Goal: Transaction & Acquisition: Purchase product/service

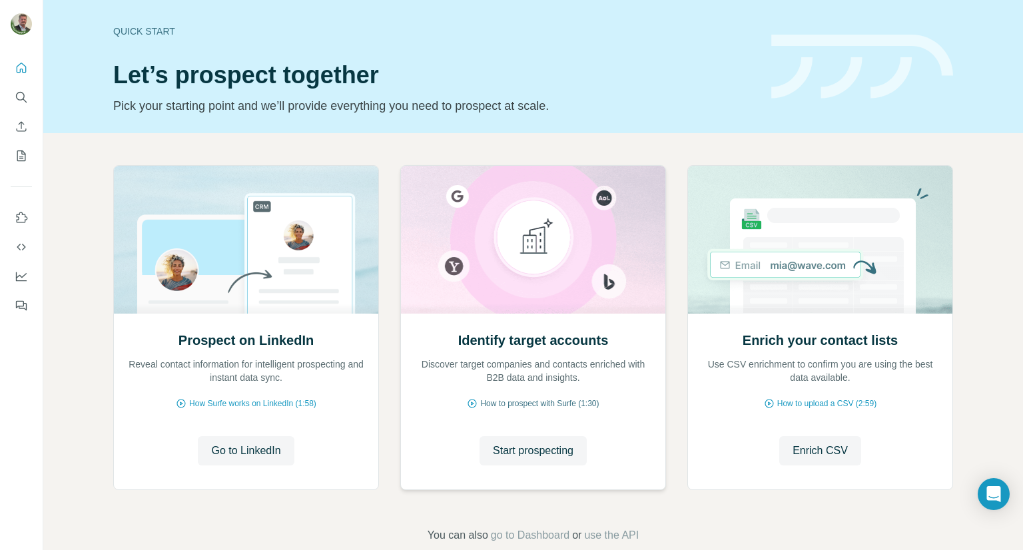
click at [555, 402] on span "How to prospect with Surfe (1:30)" at bounding box center [539, 403] width 119 height 12
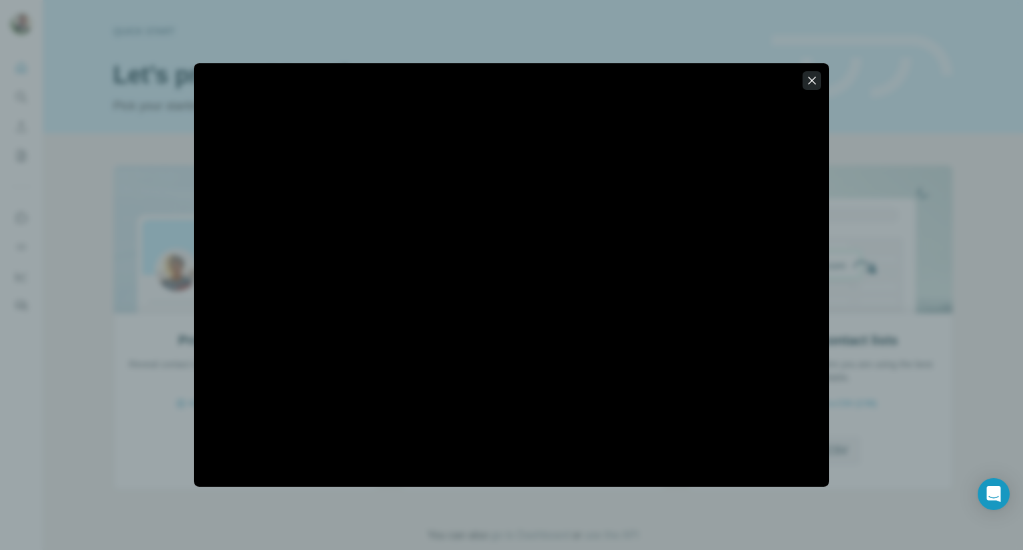
click at [816, 83] on icon "button" at bounding box center [811, 80] width 13 height 13
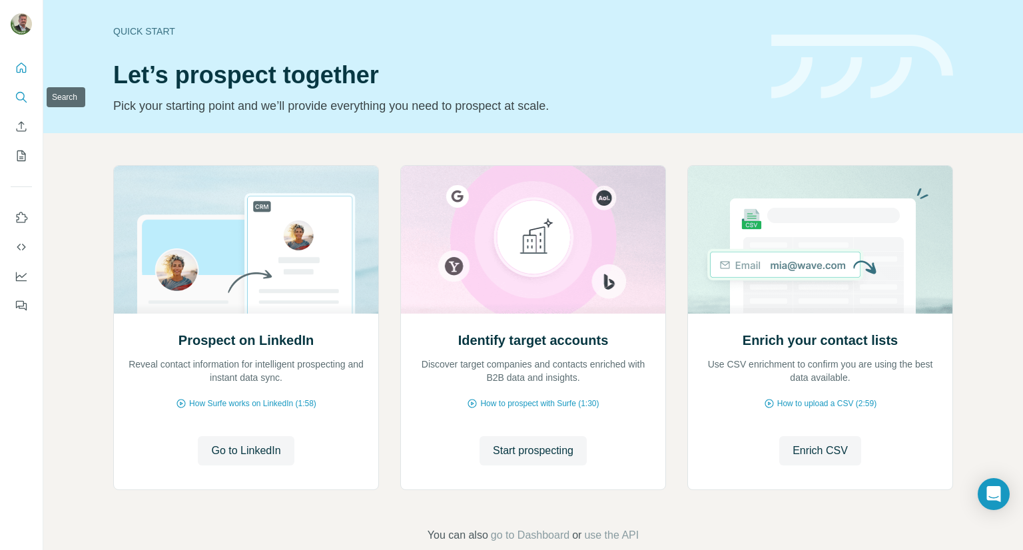
click at [19, 98] on icon "Search" at bounding box center [21, 97] width 13 height 13
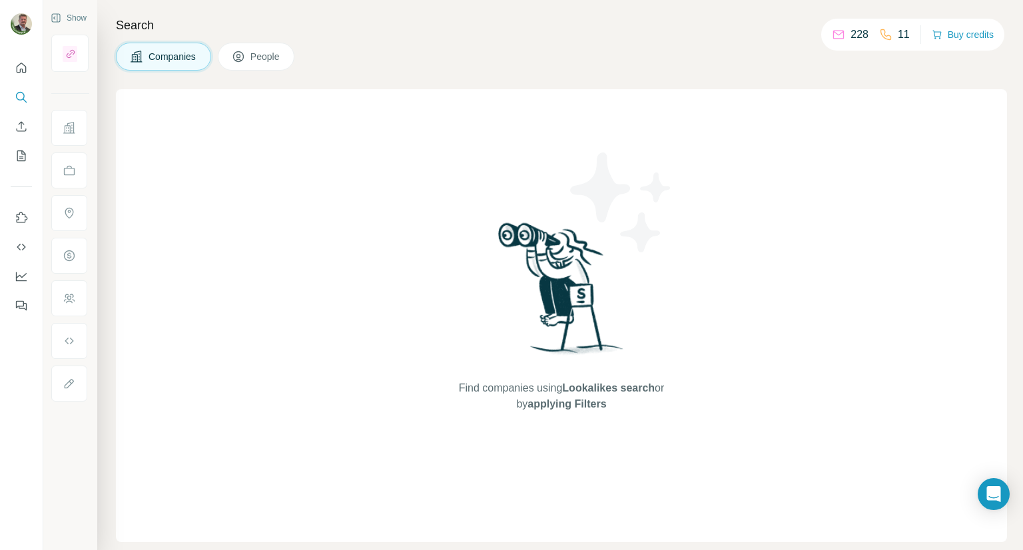
click at [170, 61] on span "Companies" at bounding box center [172, 56] width 49 height 13
click at [250, 60] on button "People" at bounding box center [256, 57] width 77 height 28
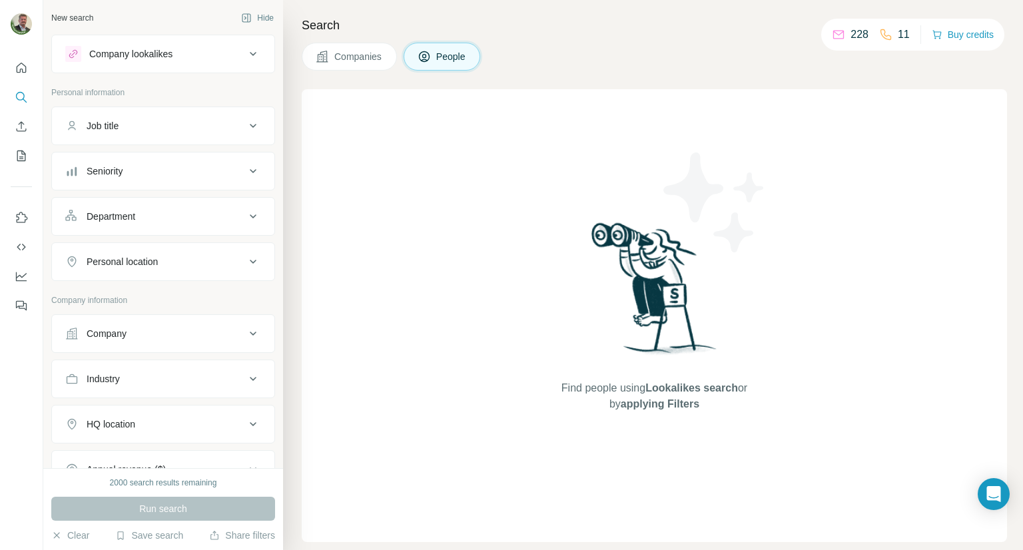
click at [184, 59] on div "Company lookalikes" at bounding box center [155, 54] width 180 height 16
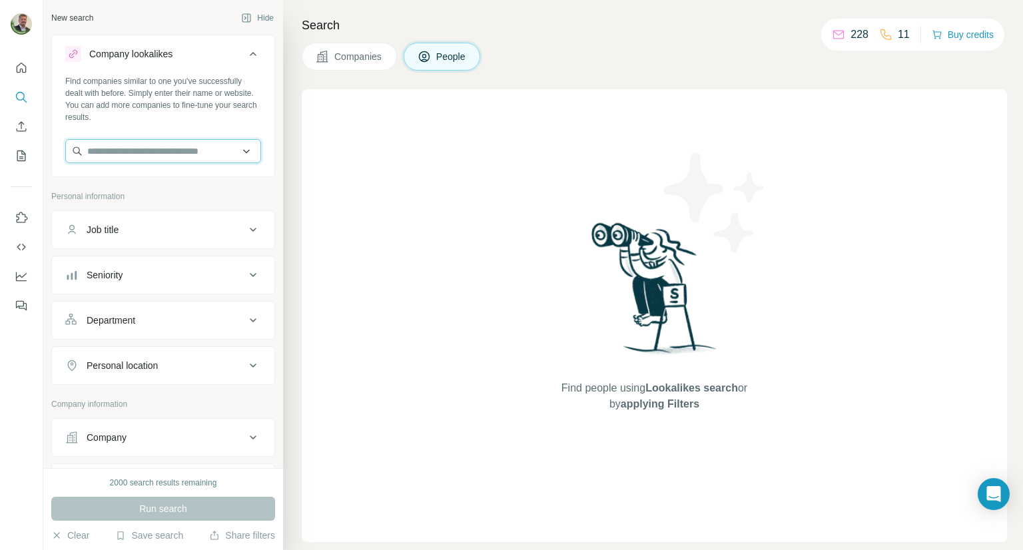
click at [182, 150] on input "text" at bounding box center [163, 151] width 196 height 24
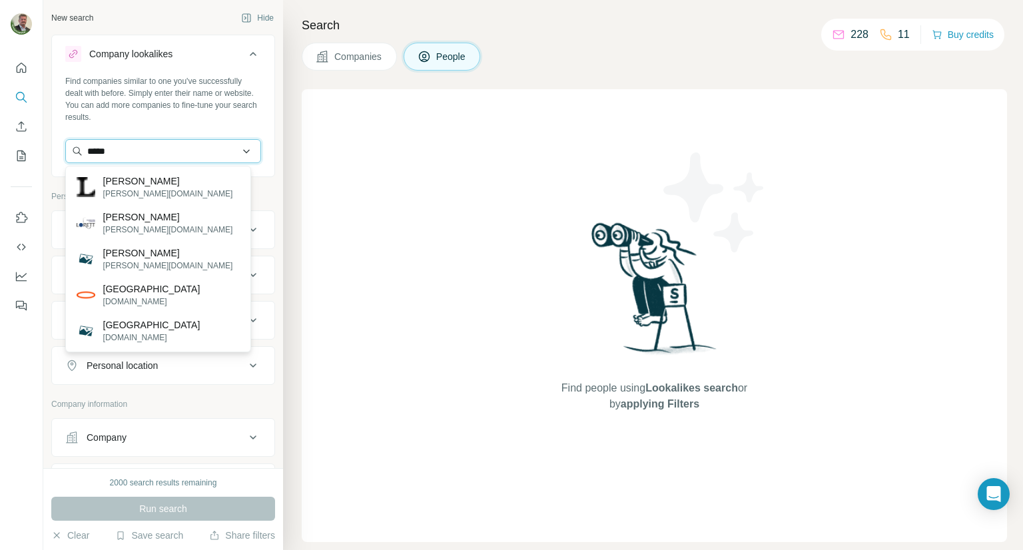
type input "*****"
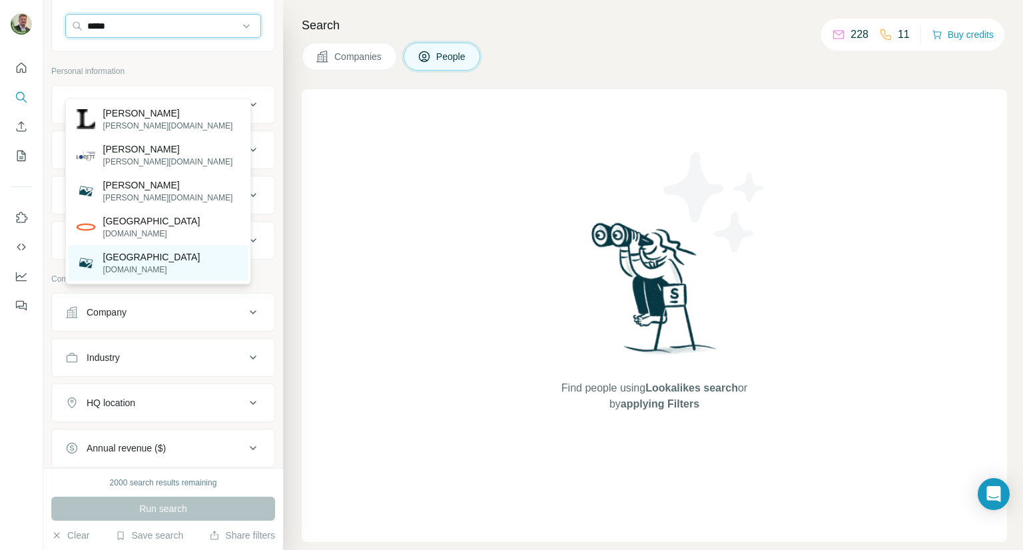
scroll to position [133, 0]
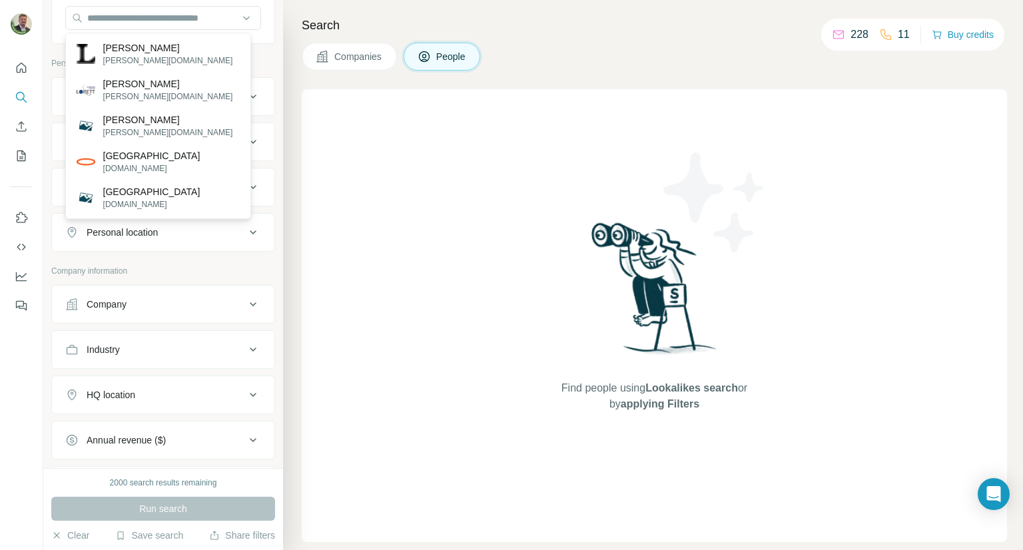
click at [463, 57] on span "People" at bounding box center [451, 56] width 31 height 13
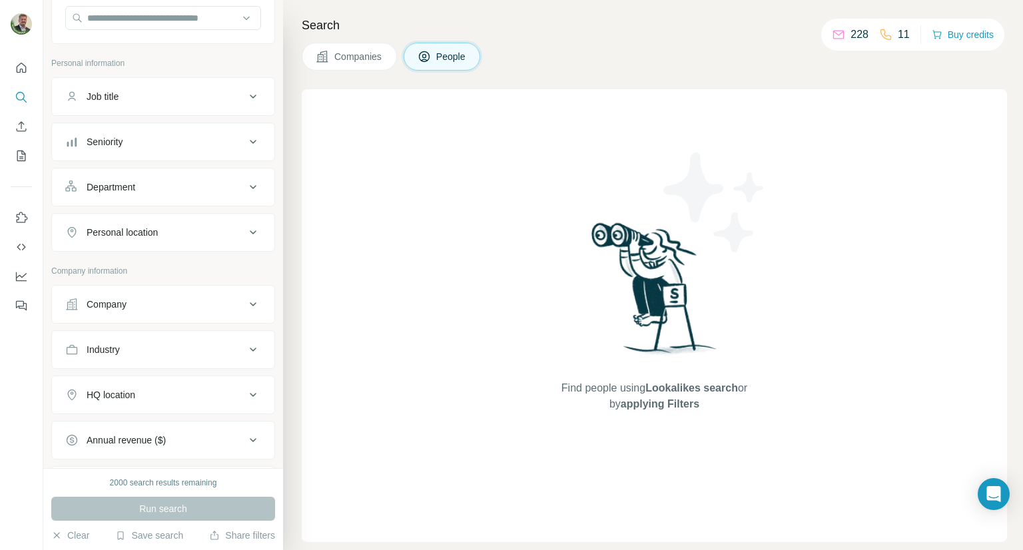
scroll to position [0, 0]
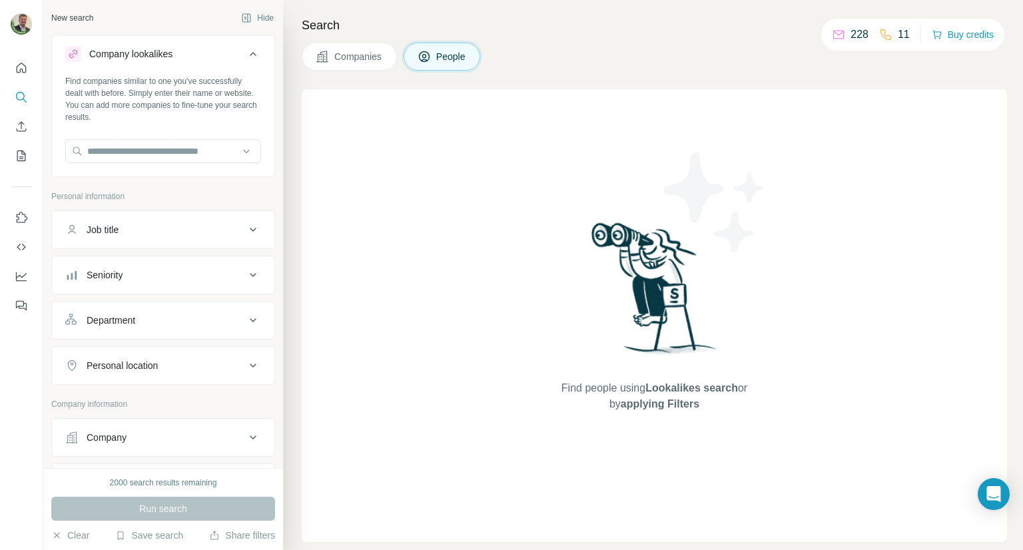
click at [245, 52] on icon at bounding box center [253, 54] width 16 height 16
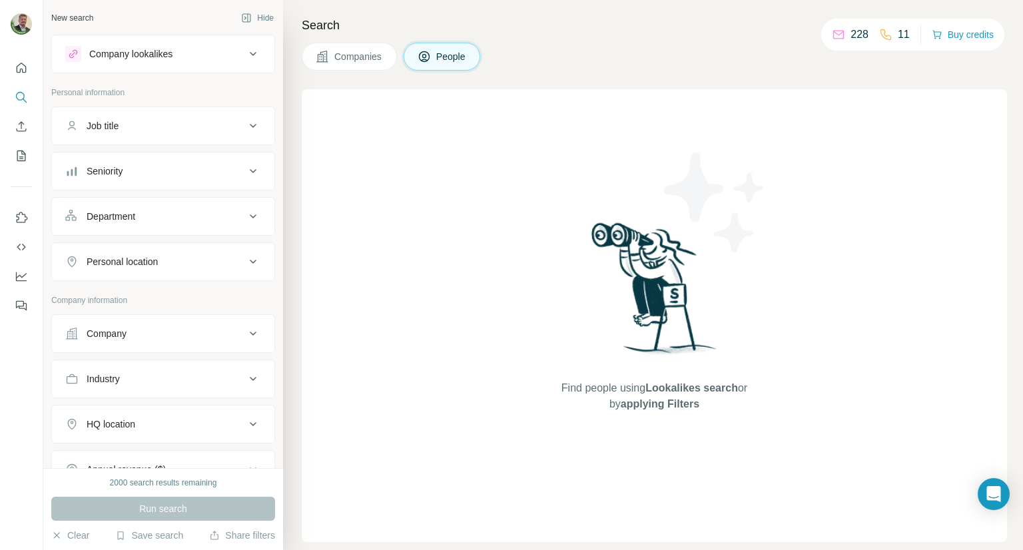
click at [338, 59] on span "Companies" at bounding box center [358, 56] width 49 height 13
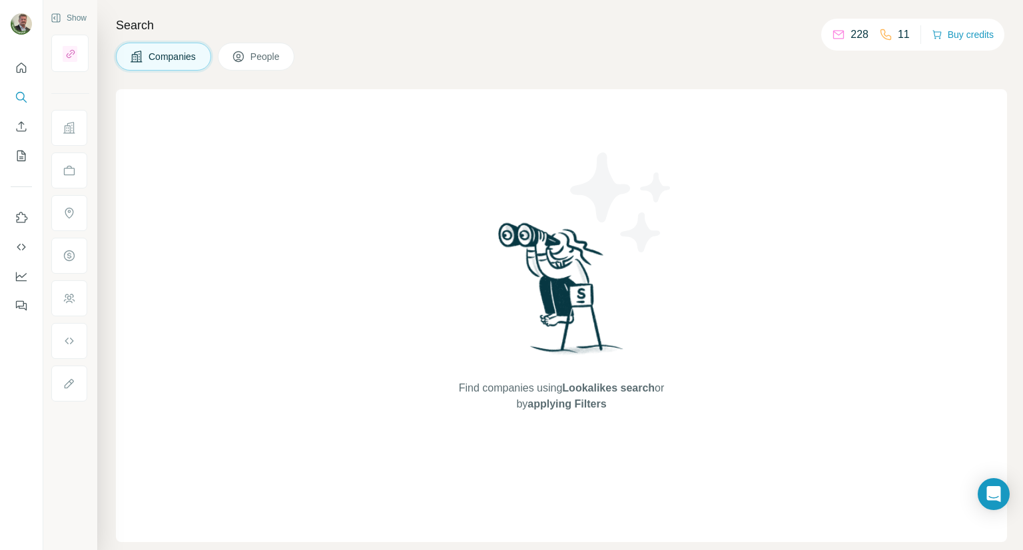
click at [180, 58] on span "Companies" at bounding box center [172, 56] width 49 height 13
click at [268, 53] on span "People" at bounding box center [265, 56] width 31 height 13
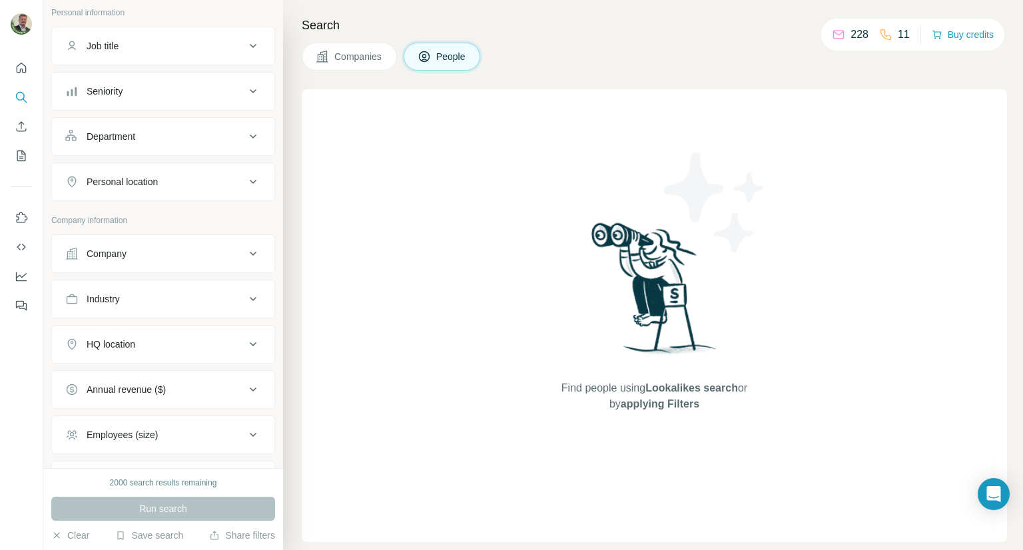
scroll to position [57, 0]
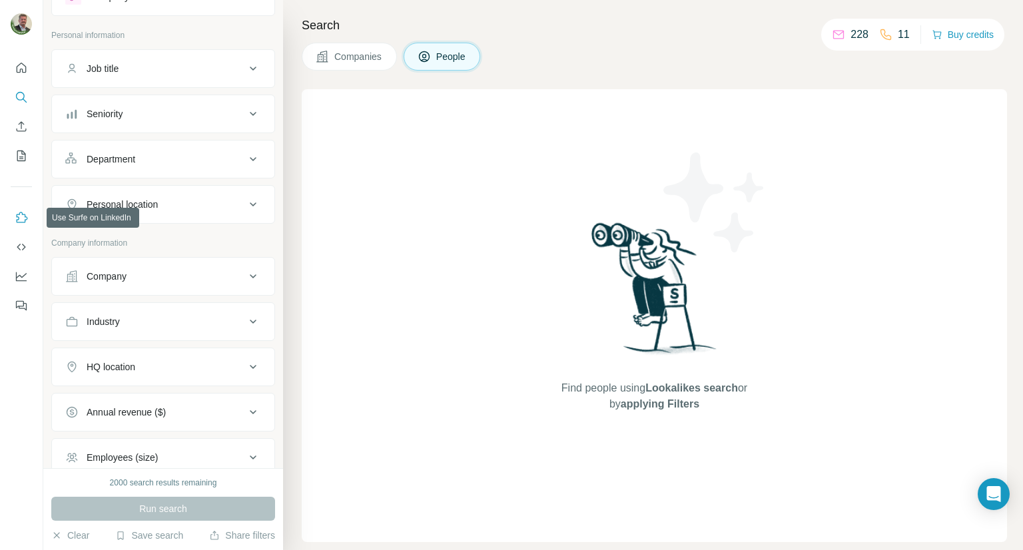
click at [18, 218] on icon "Use Surfe on LinkedIn" at bounding box center [21, 217] width 13 height 13
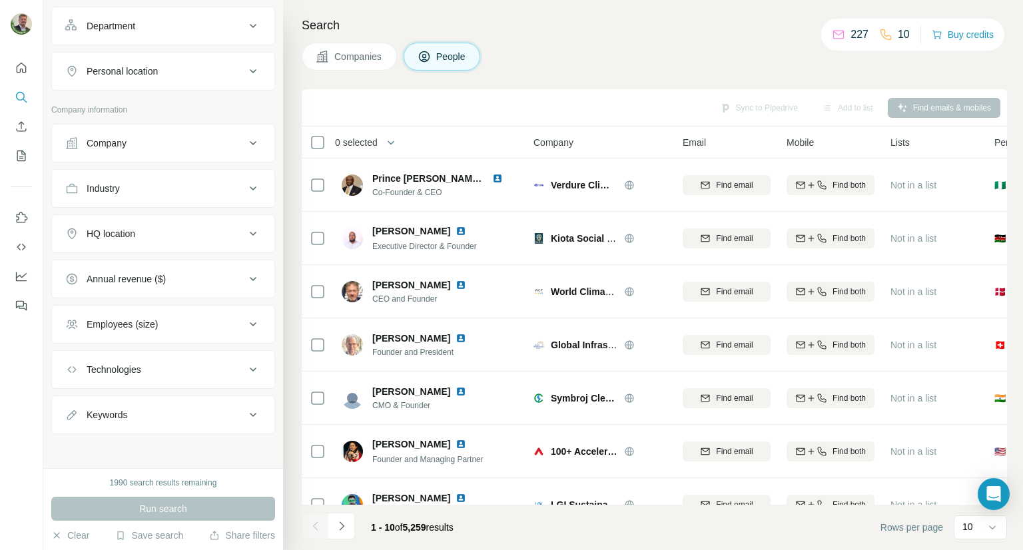
click at [245, 233] on icon at bounding box center [253, 234] width 16 height 16
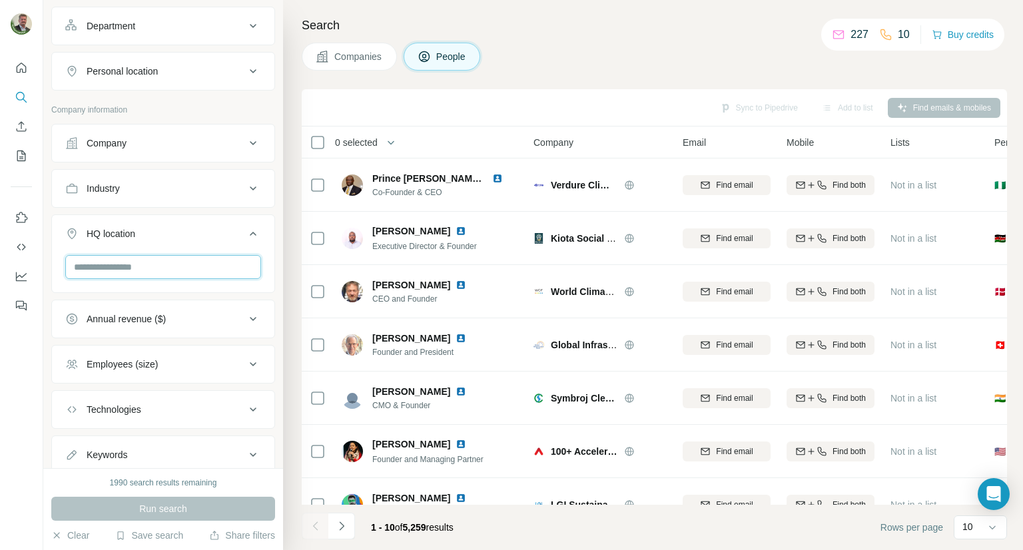
click at [190, 267] on input "text" at bounding box center [163, 267] width 196 height 24
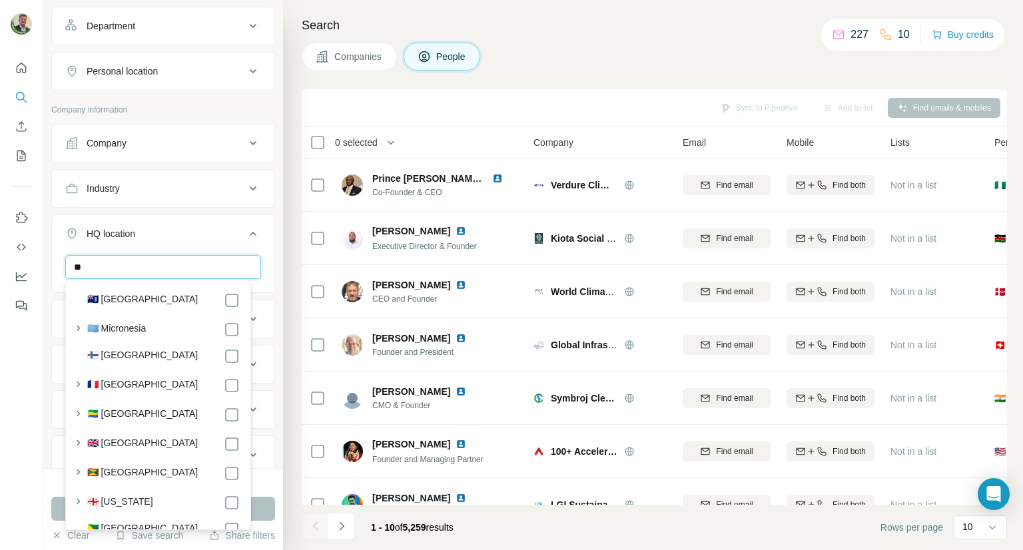
scroll to position [2064, 0]
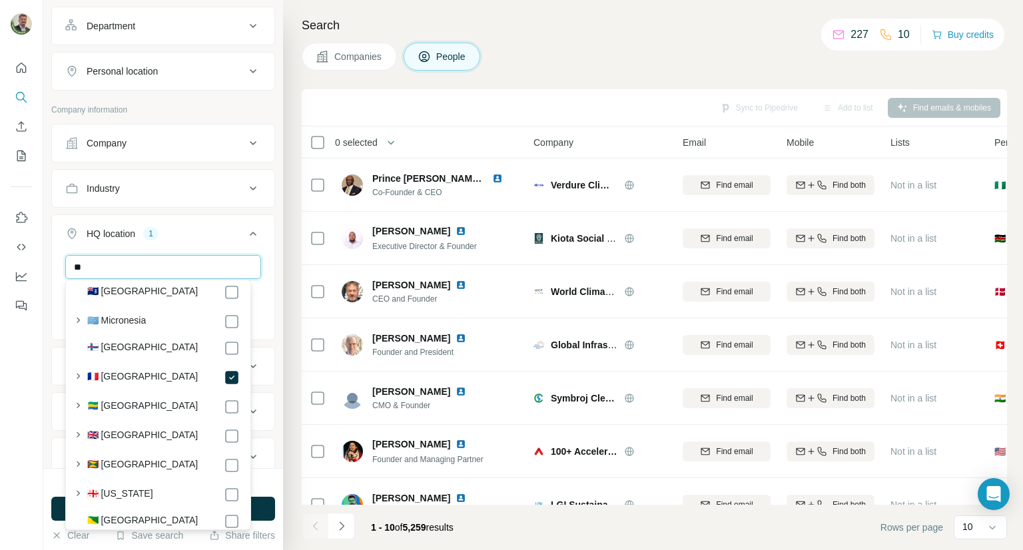
click at [150, 264] on input "**" at bounding box center [163, 267] width 196 height 24
type input "*"
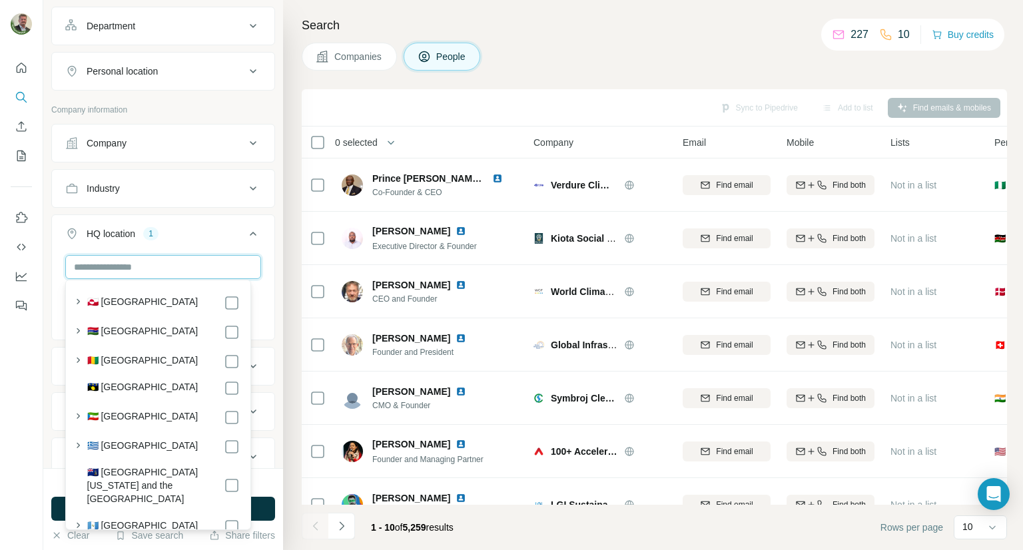
scroll to position [2397, 0]
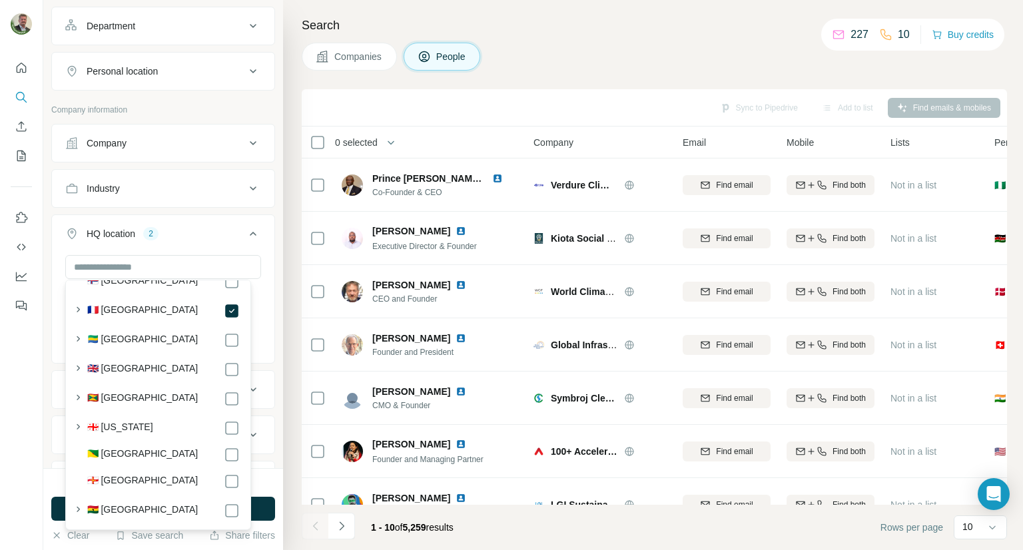
scroll to position [2197, 0]
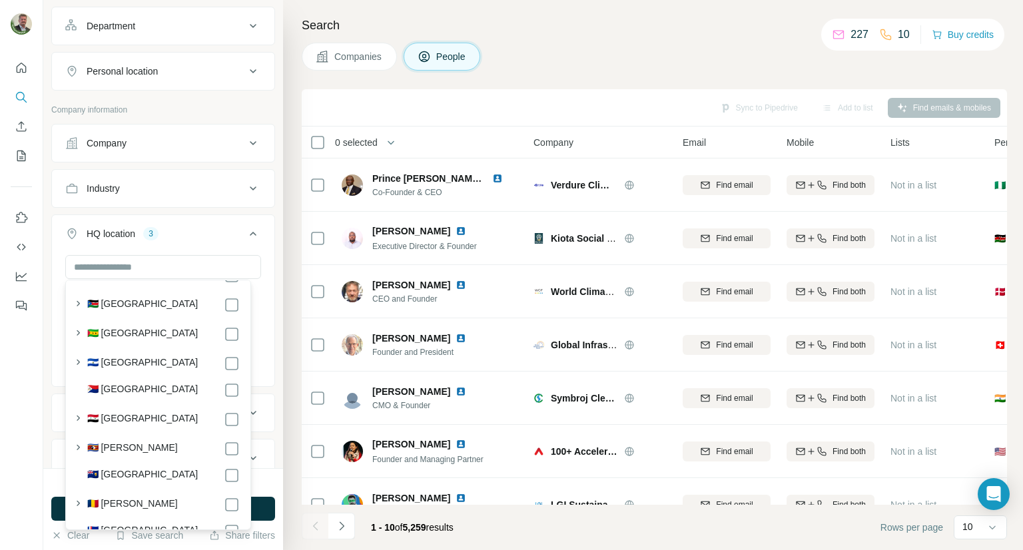
scroll to position [5966, 0]
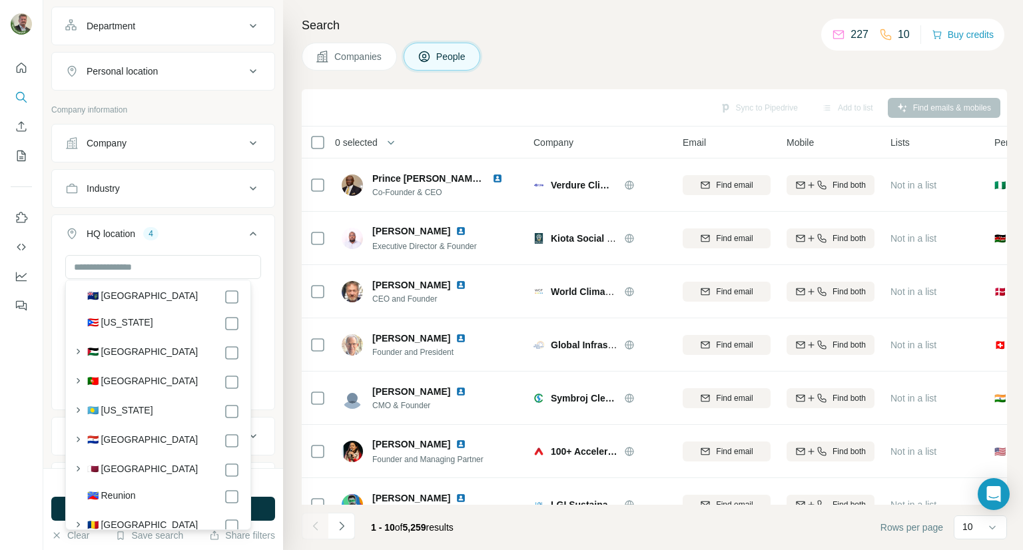
scroll to position [5234, 0]
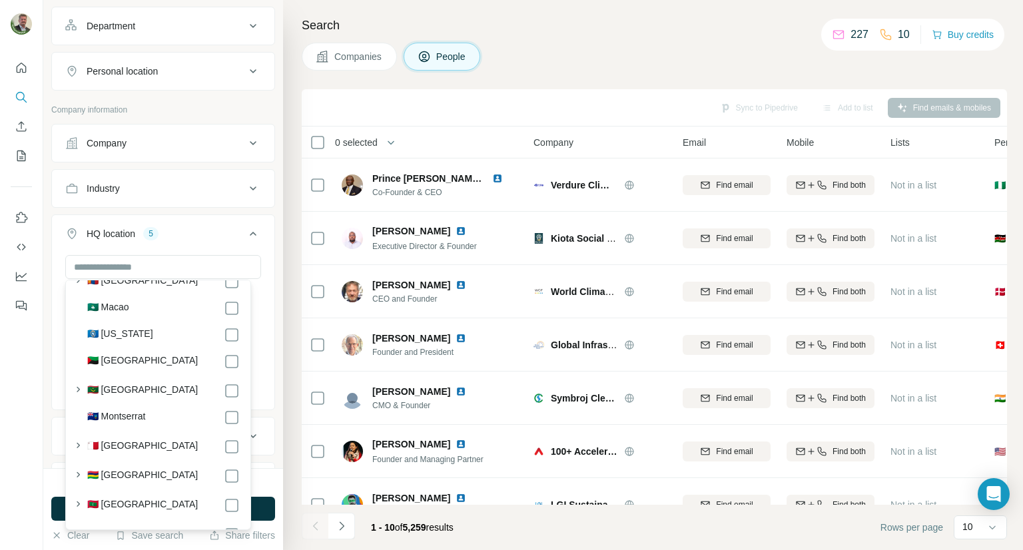
scroll to position [4235, 0]
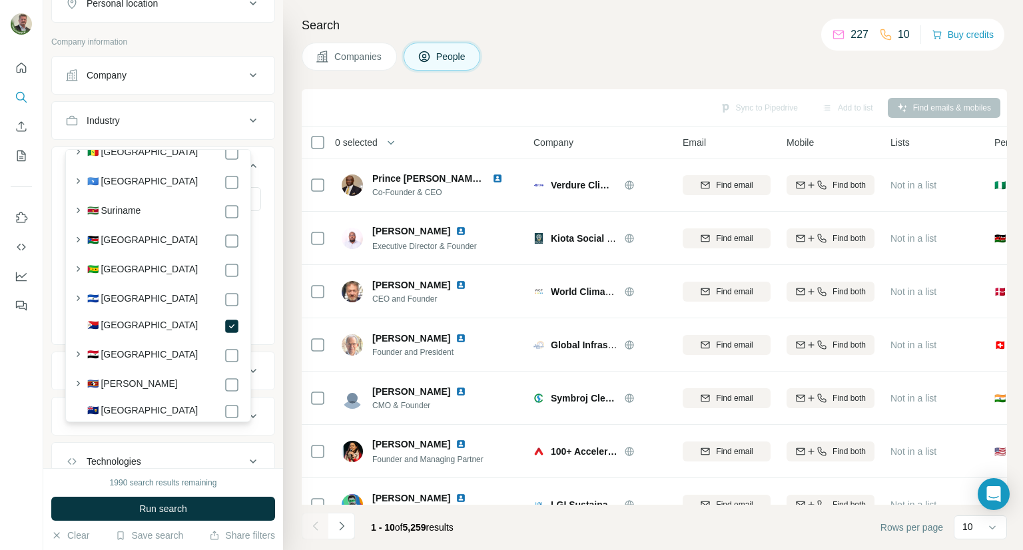
scroll to position [326, 0]
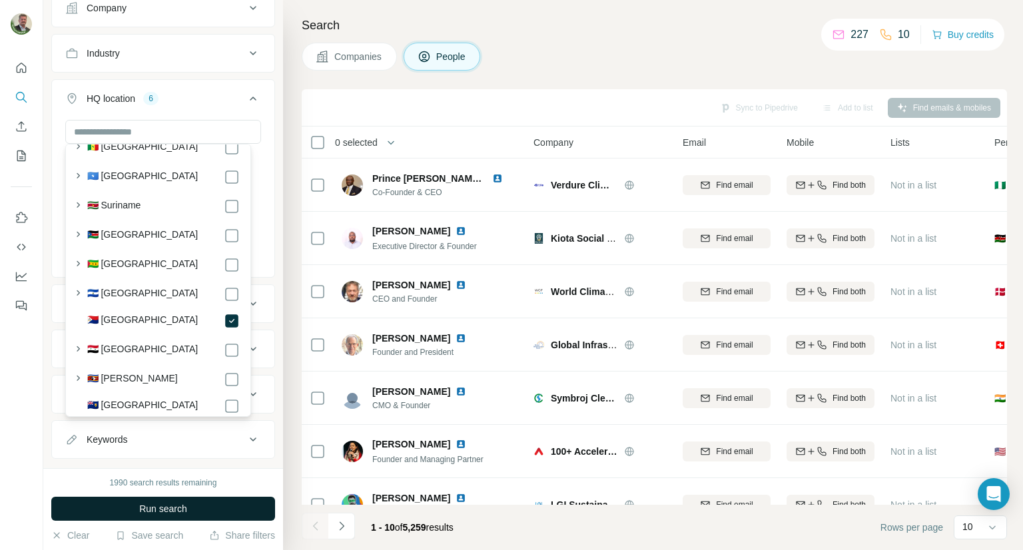
click at [164, 507] on span "Run search" at bounding box center [163, 508] width 48 height 13
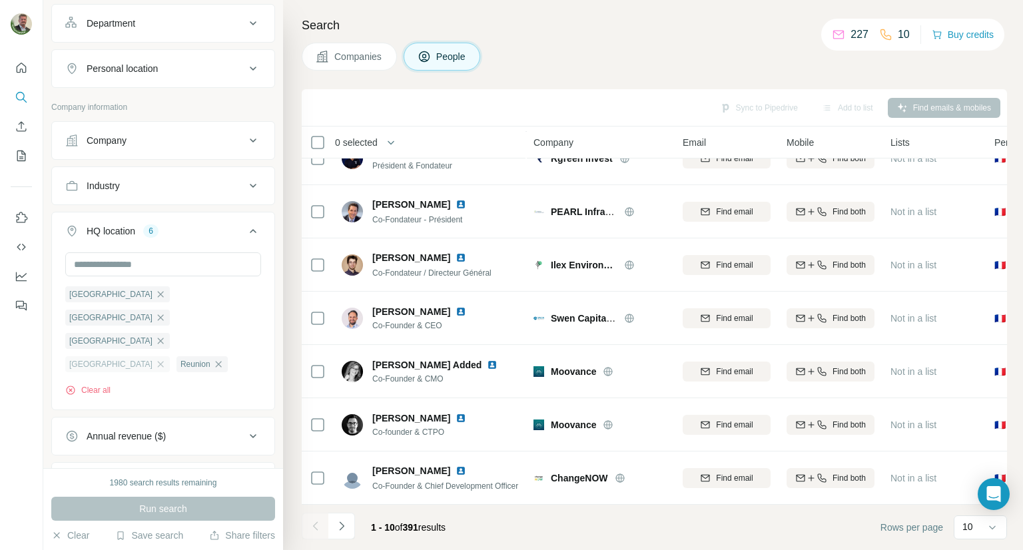
scroll to position [192, 0]
click at [155, 292] on icon "button" at bounding box center [160, 295] width 11 height 11
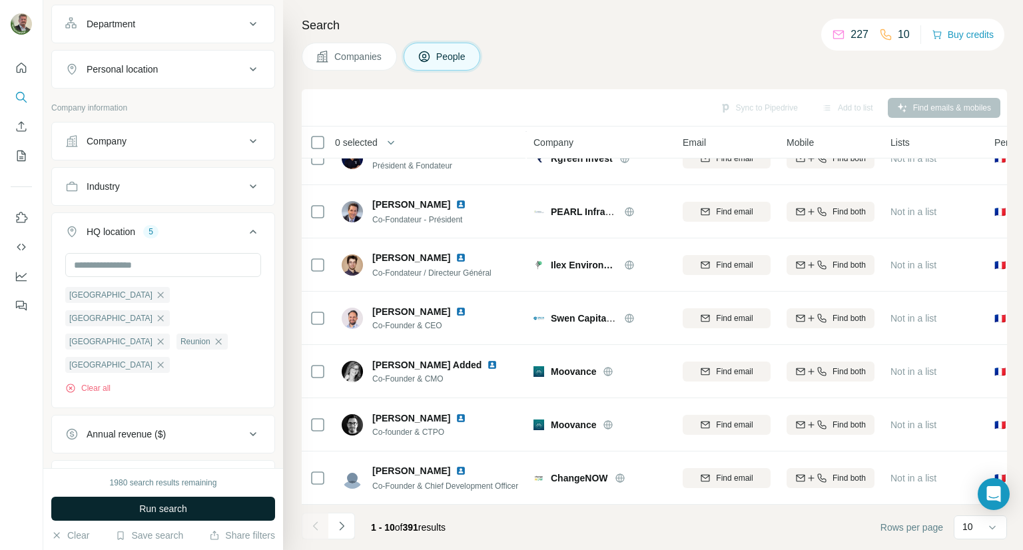
click at [167, 515] on span "Run search" at bounding box center [163, 508] width 48 height 13
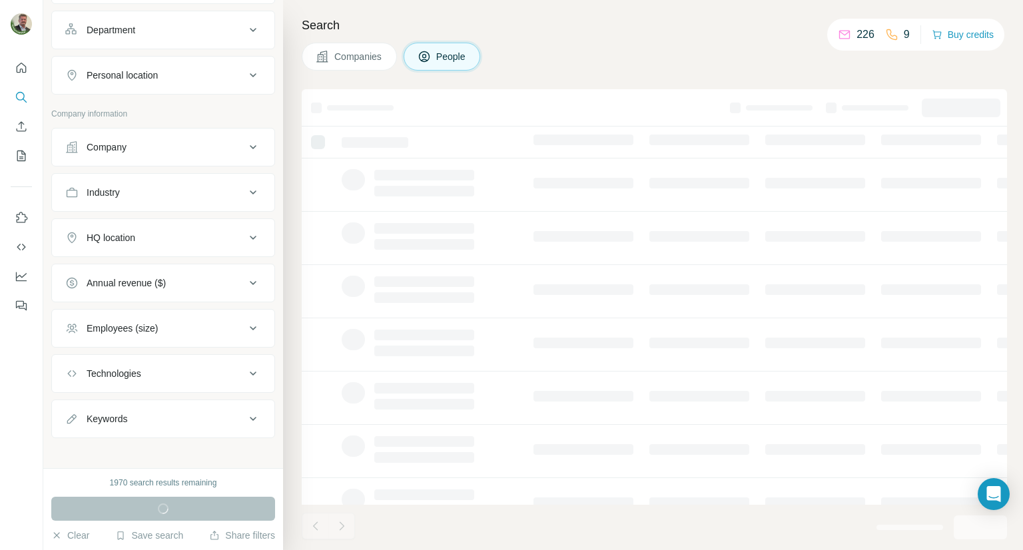
scroll to position [190, 0]
click at [245, 236] on icon at bounding box center [253, 234] width 16 height 16
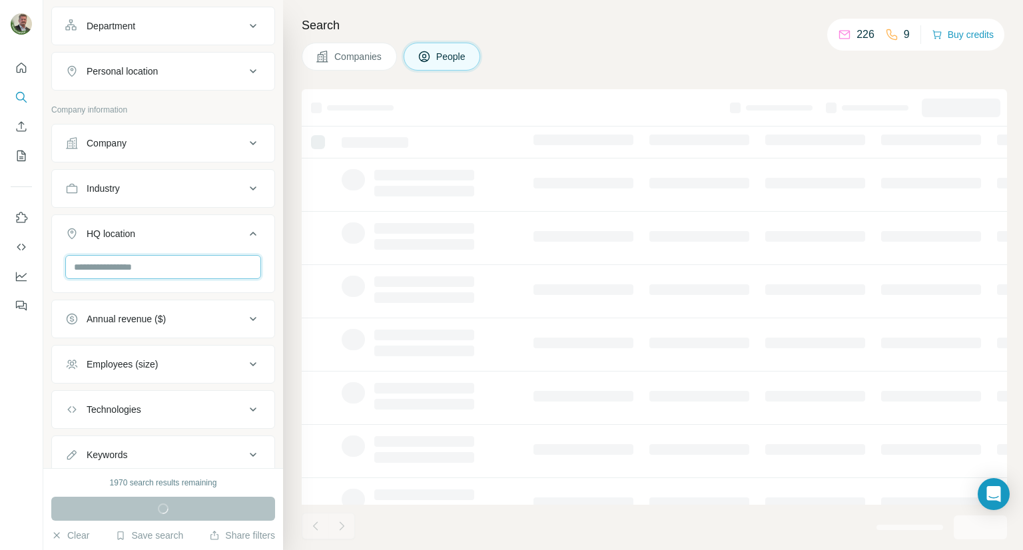
click at [202, 262] on input "text" at bounding box center [163, 267] width 196 height 24
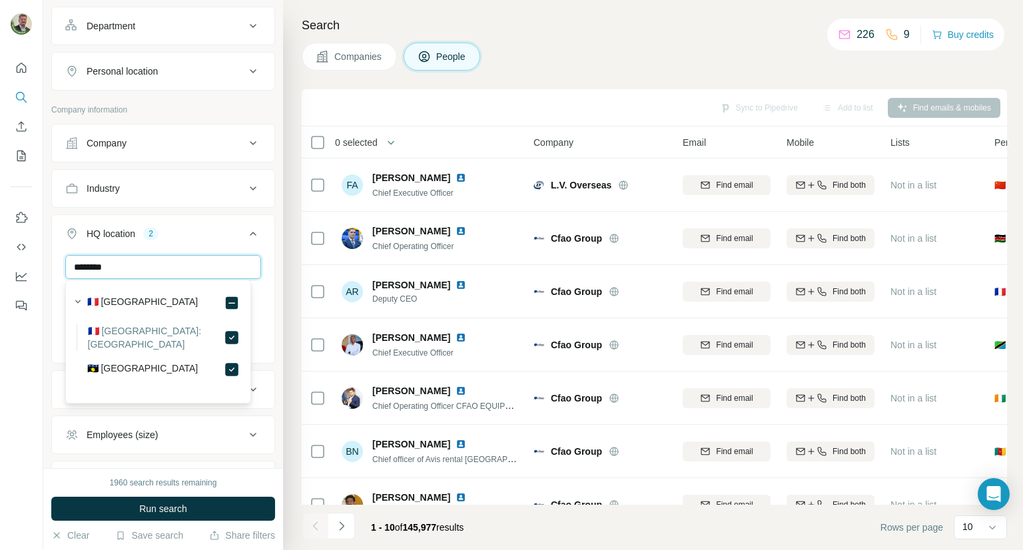
click at [202, 266] on input "********" at bounding box center [163, 267] width 196 height 24
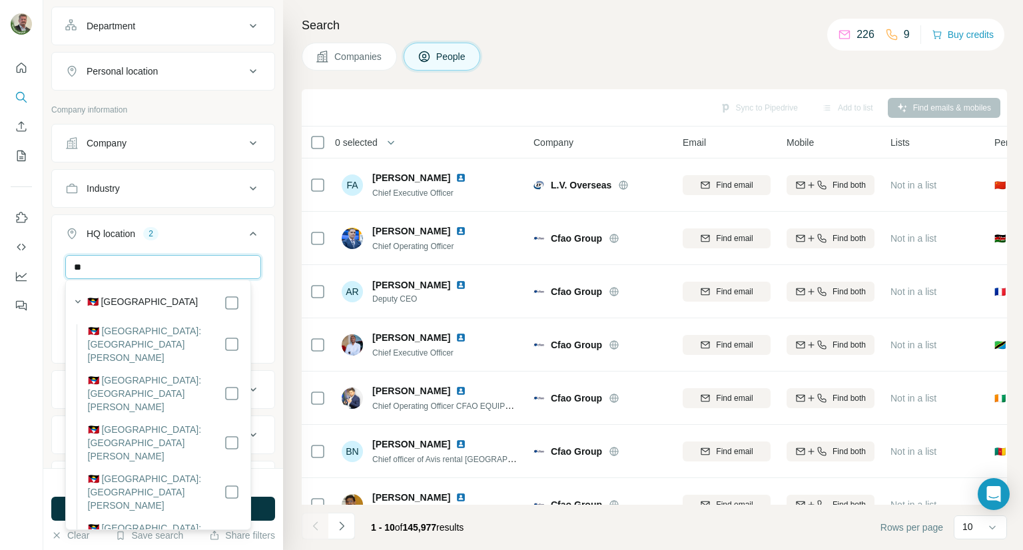
type input "*"
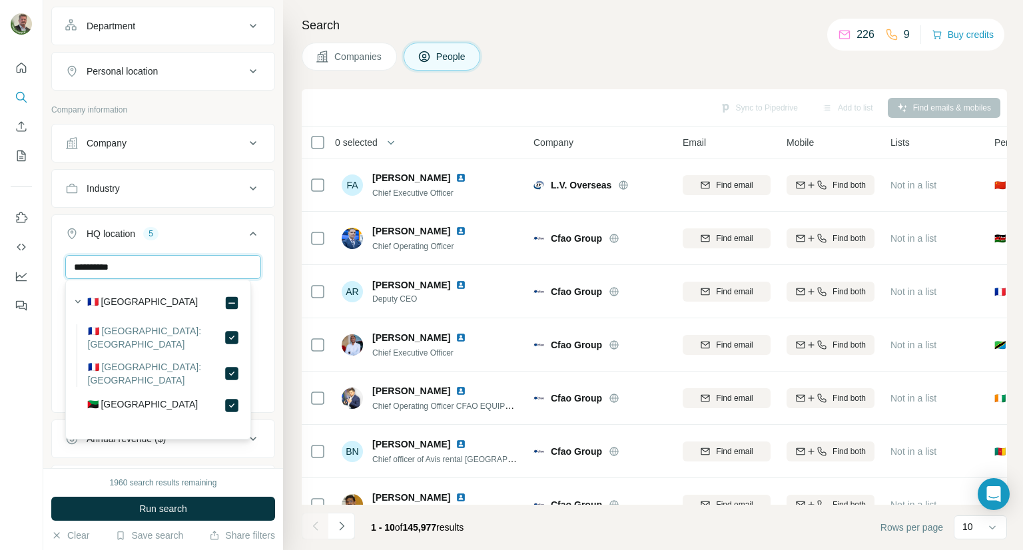
click at [194, 264] on input "**********" at bounding box center [163, 267] width 196 height 24
type input "*"
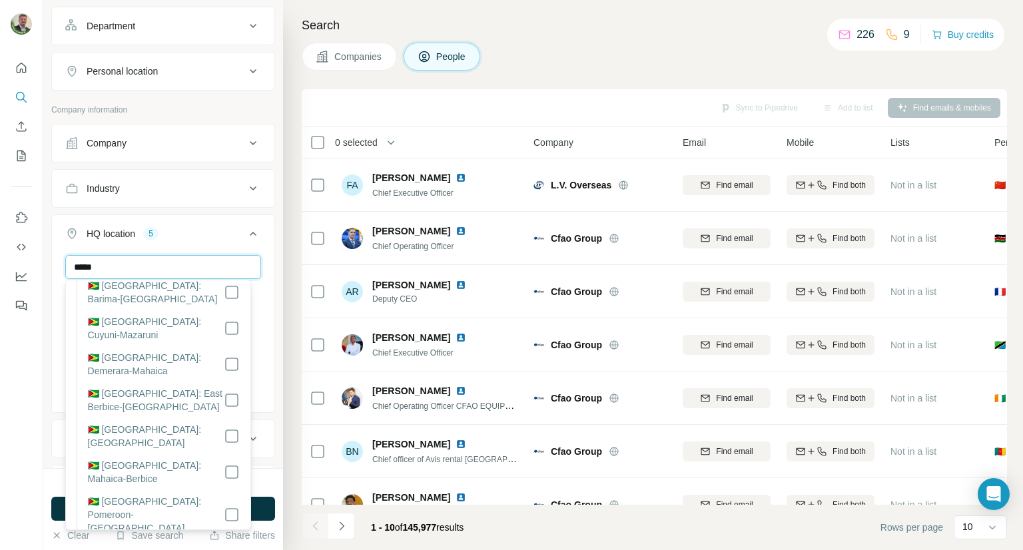
scroll to position [45, 0]
type input "*"
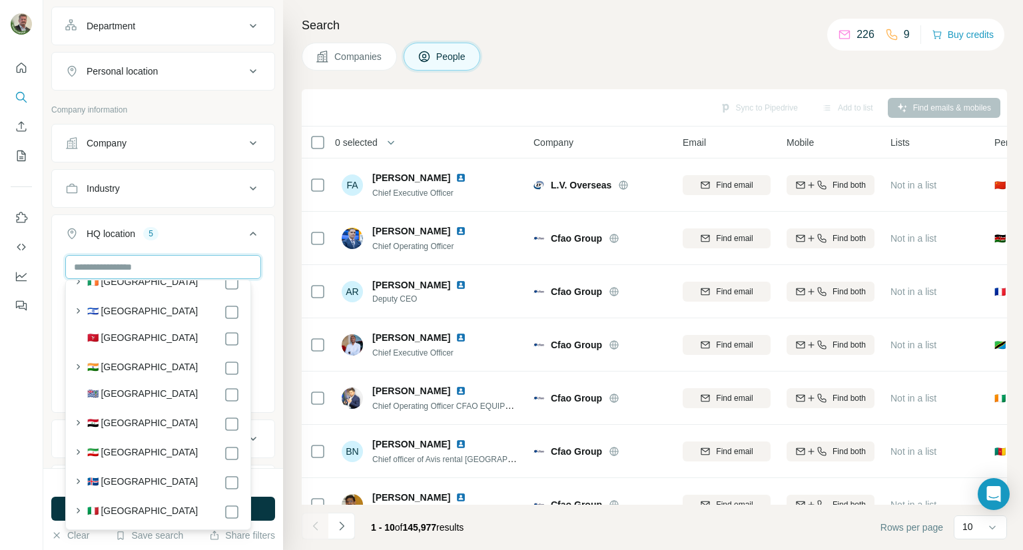
scroll to position [2732, 0]
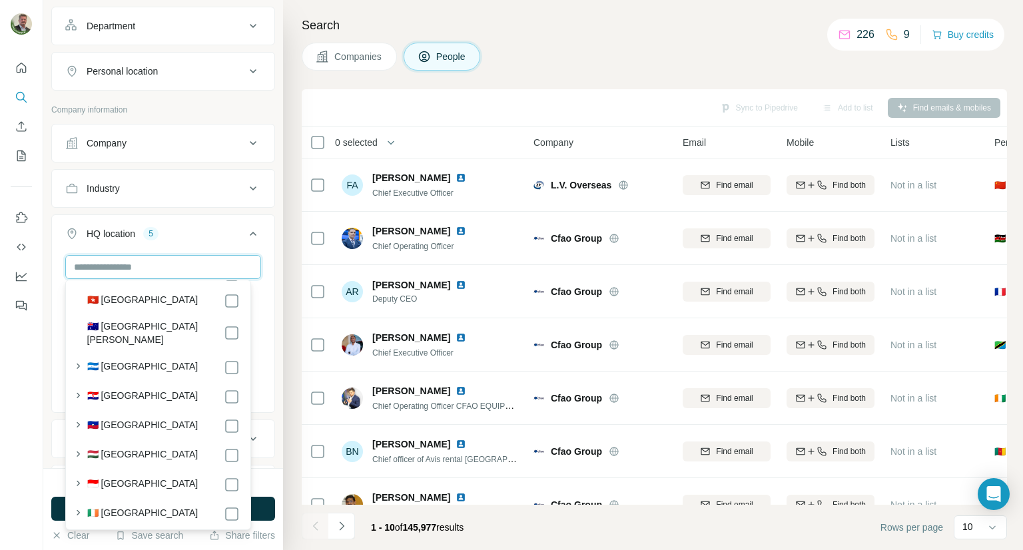
click at [190, 266] on input "text" at bounding box center [163, 267] width 196 height 24
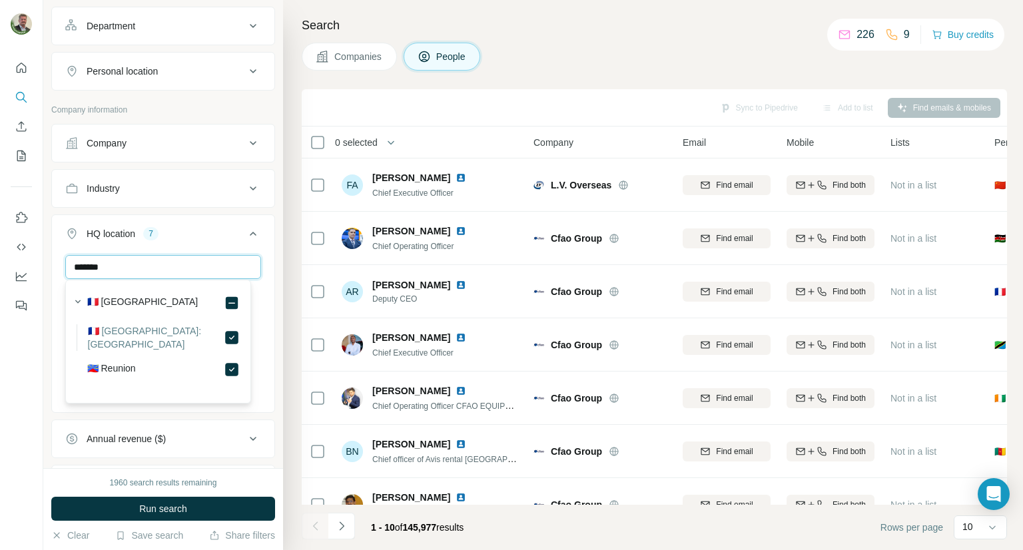
click at [115, 270] on input "*******" at bounding box center [163, 267] width 196 height 24
type input "*"
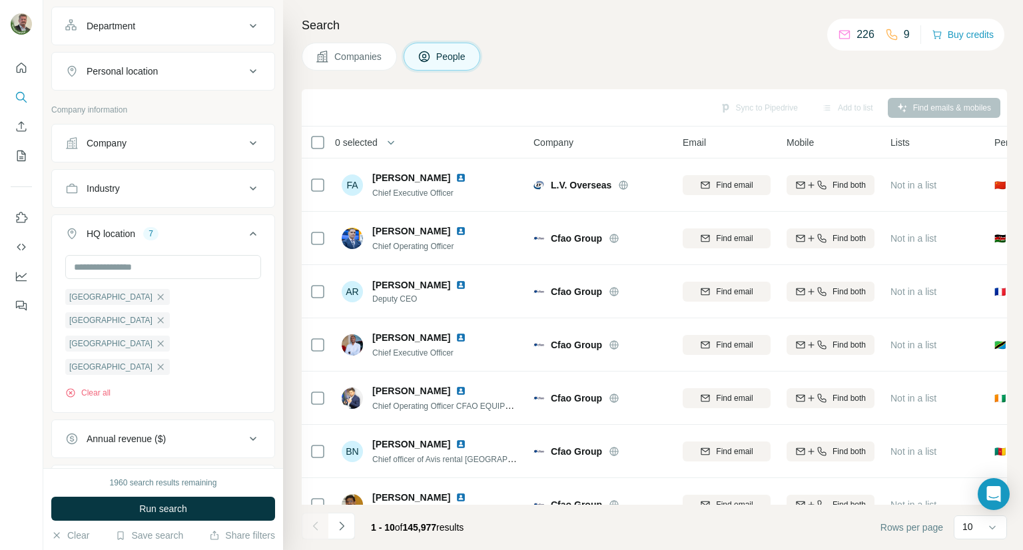
click at [53, 320] on div "Guadeloupe Guadeloupe Martinique Martinique Martinique Réunion Reunion Clear all" at bounding box center [163, 332] width 222 height 154
click at [196, 268] on input "text" at bounding box center [163, 267] width 196 height 24
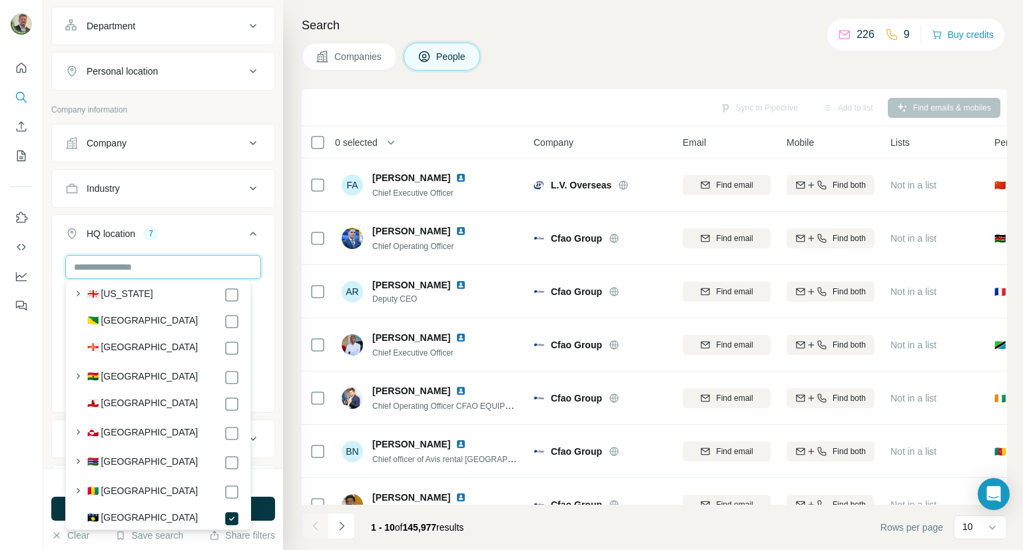
scroll to position [2197, 0]
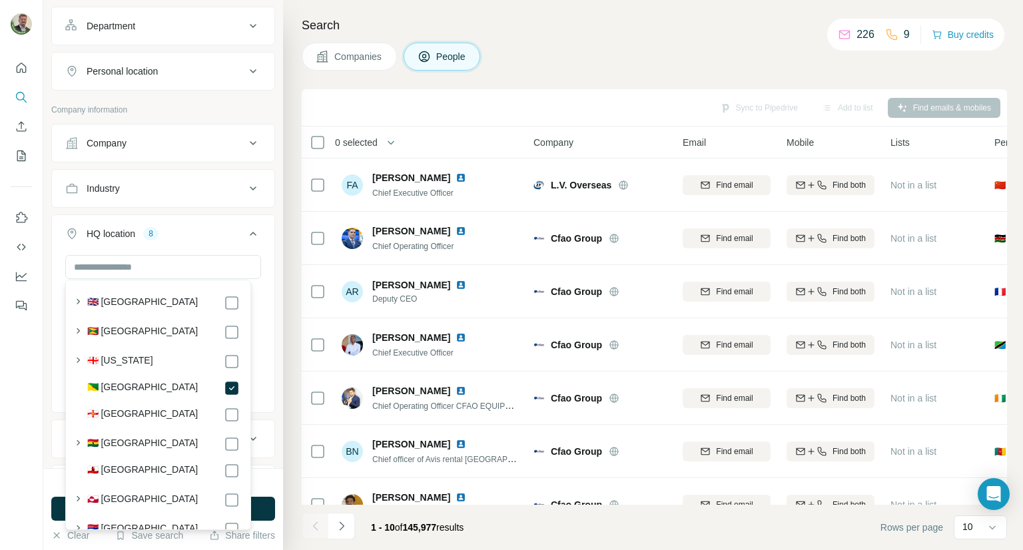
click at [40, 450] on div at bounding box center [21, 275] width 43 height 550
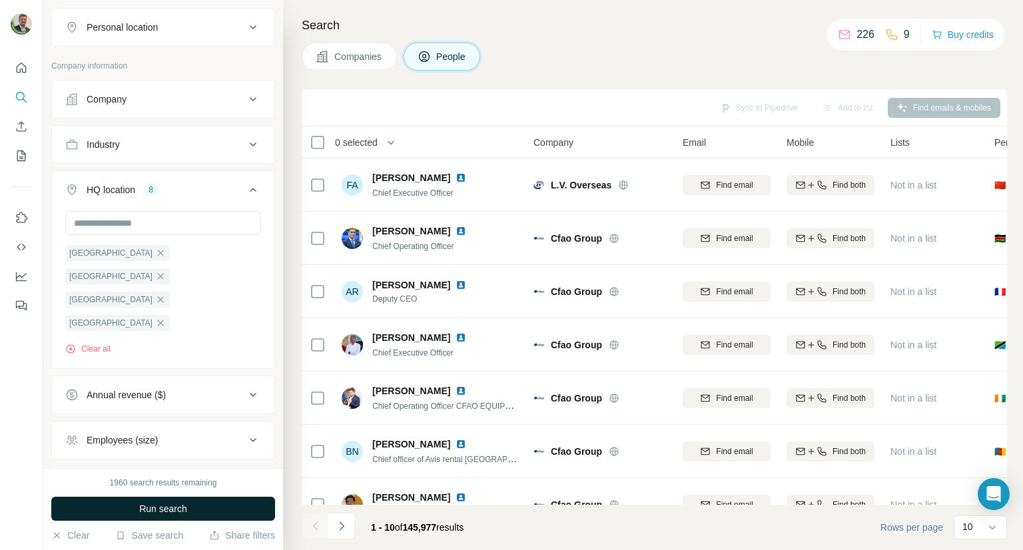
scroll to position [257, 0]
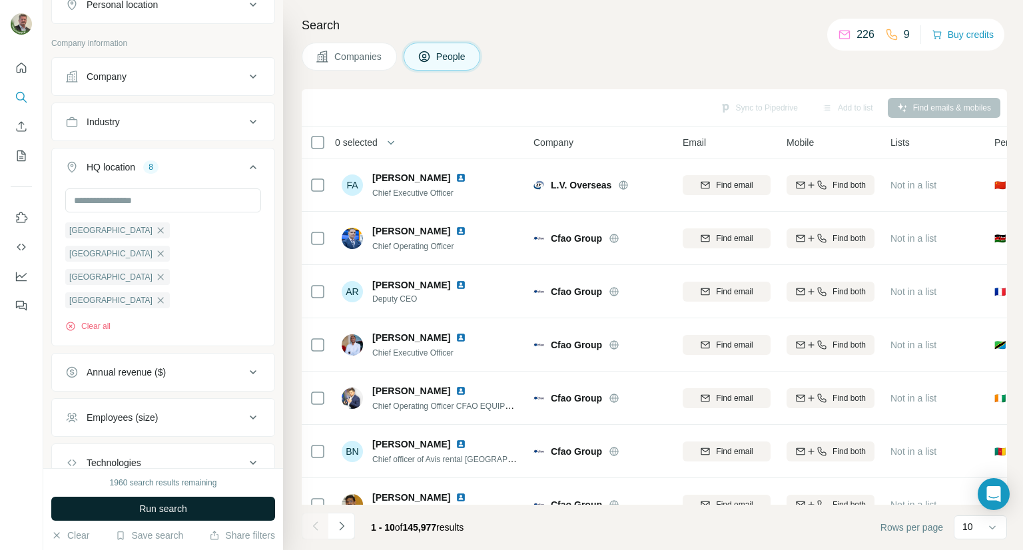
click at [137, 513] on button "Run search" at bounding box center [163, 509] width 224 height 24
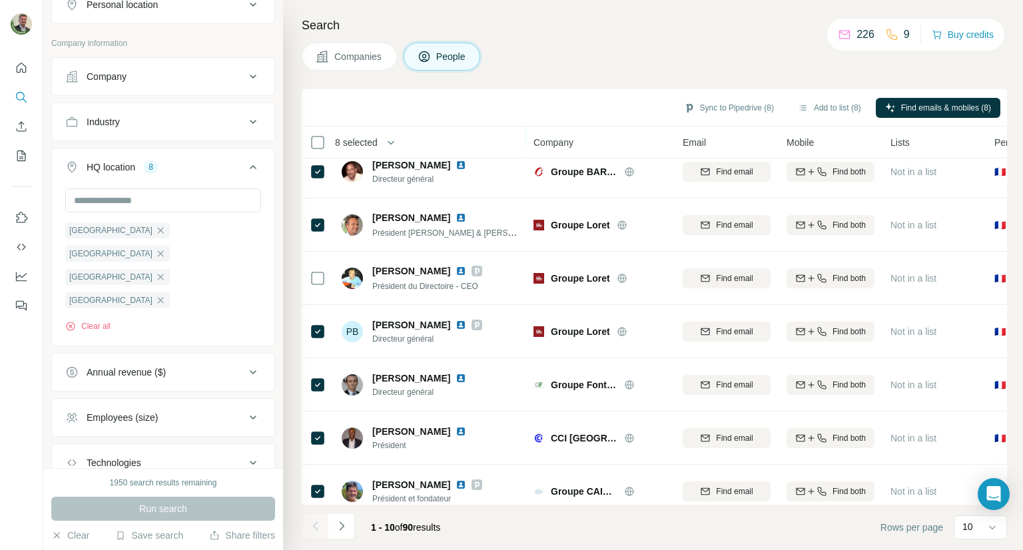
scroll to position [193, 0]
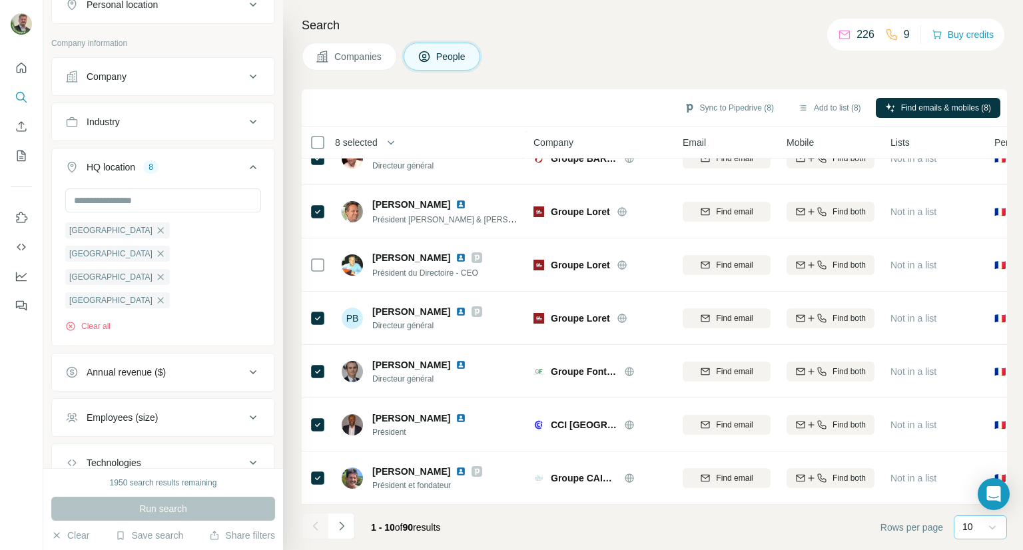
click at [993, 528] on icon at bounding box center [992, 528] width 7 height 4
click at [975, 426] on p "60" at bounding box center [970, 425] width 11 height 13
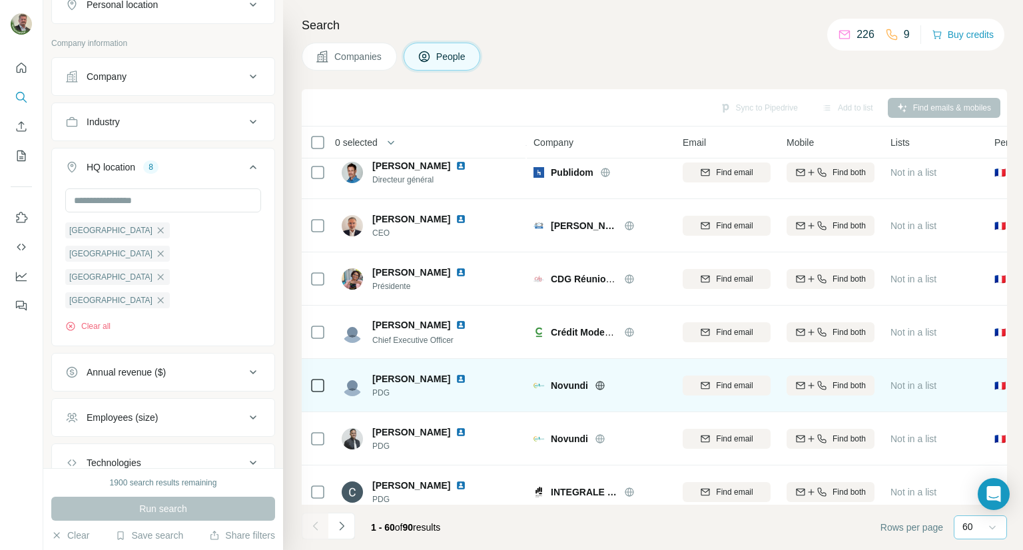
scroll to position [2856, 0]
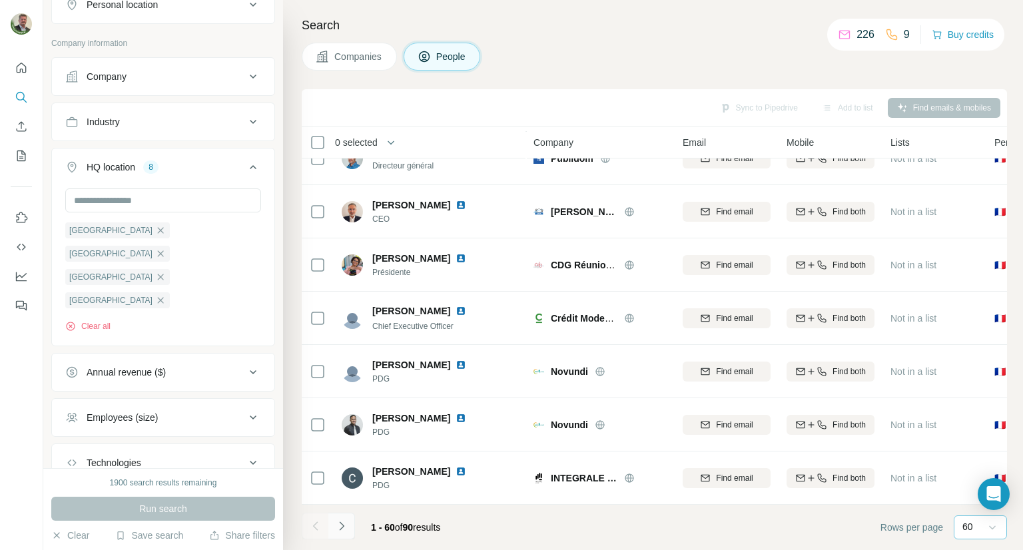
click at [338, 529] on icon "Navigate to next page" at bounding box center [341, 525] width 13 height 13
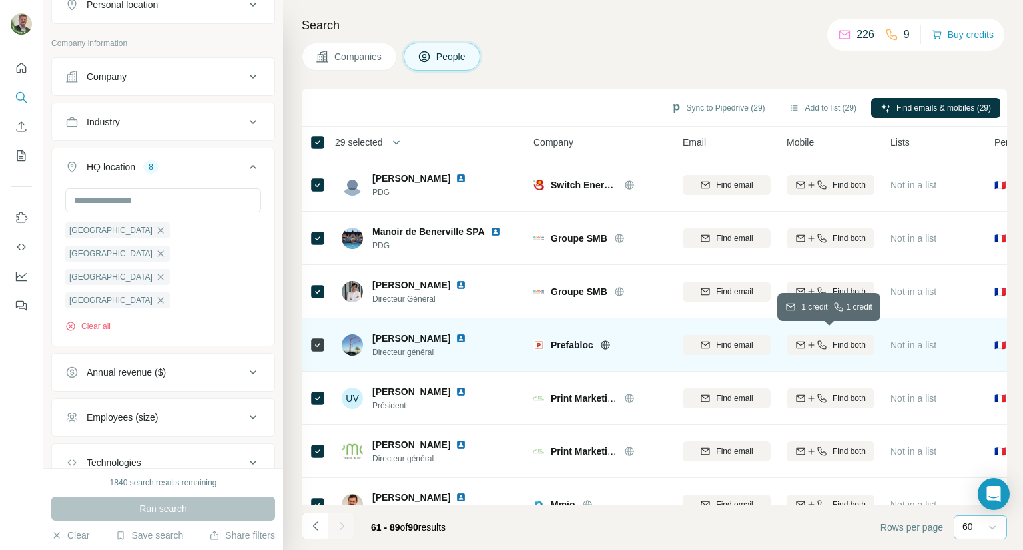
scroll to position [0, 0]
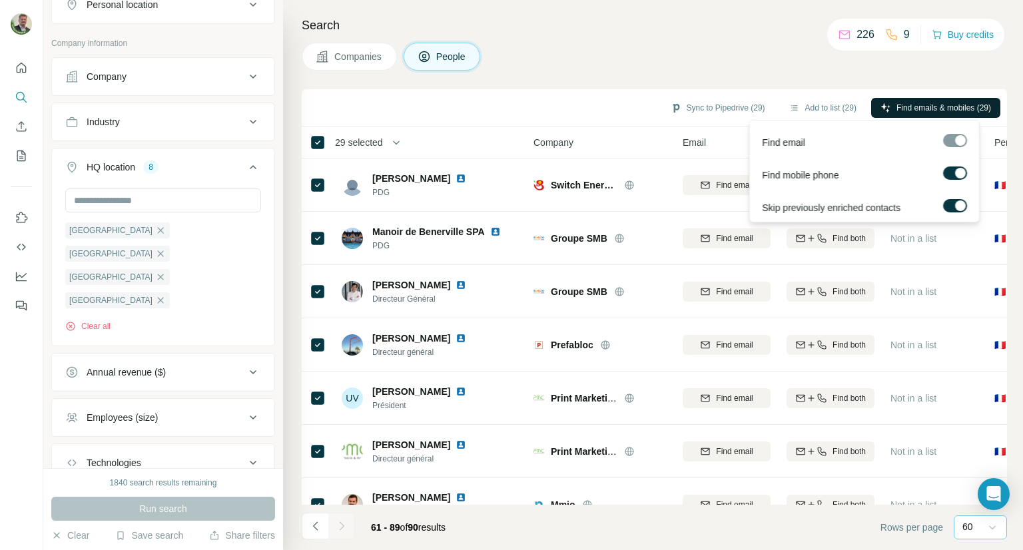
click at [933, 109] on span "Find emails & mobiles (29)" at bounding box center [943, 108] width 95 height 12
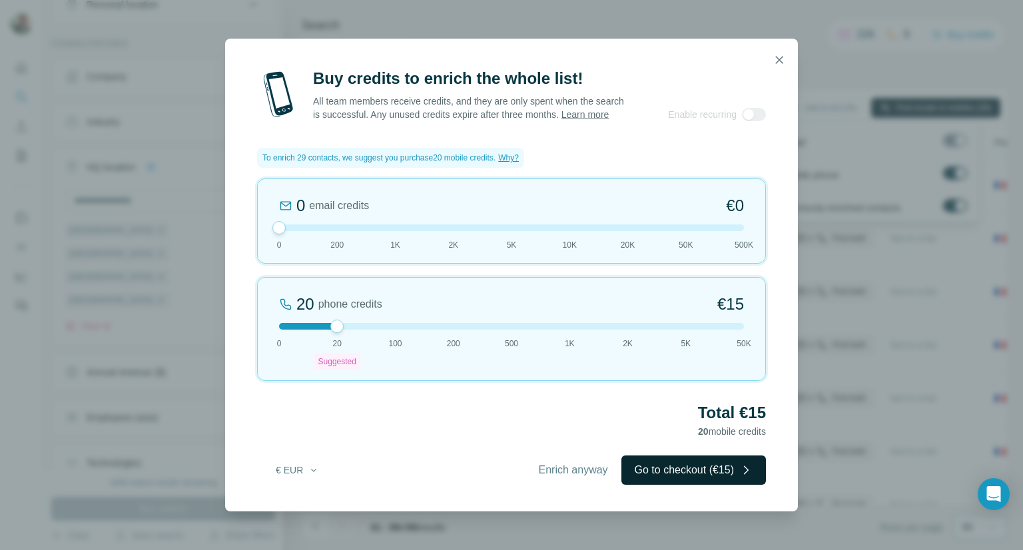
click at [707, 477] on button "Go to checkout (€15)" at bounding box center [693, 469] width 144 height 29
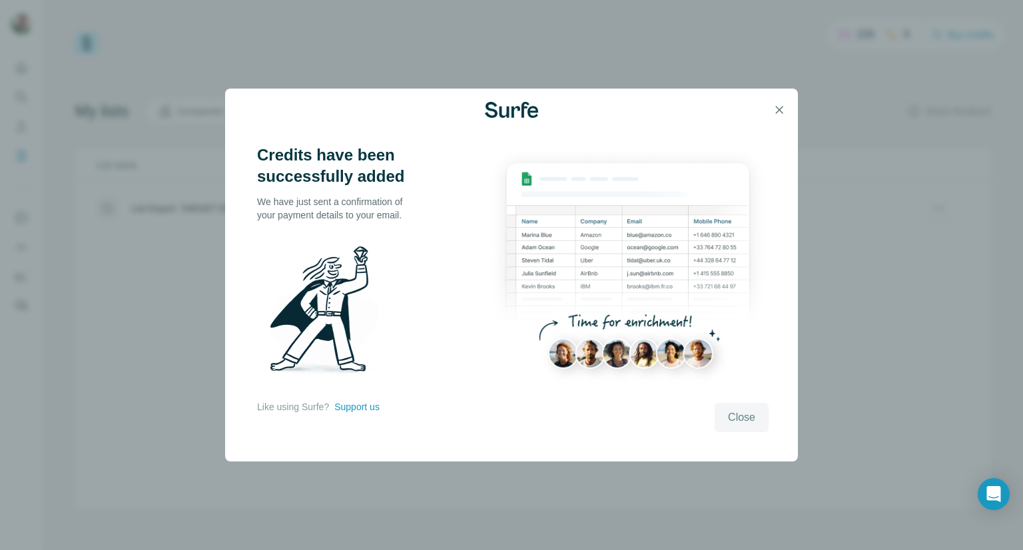
click at [746, 419] on span "Close" at bounding box center [741, 417] width 27 height 16
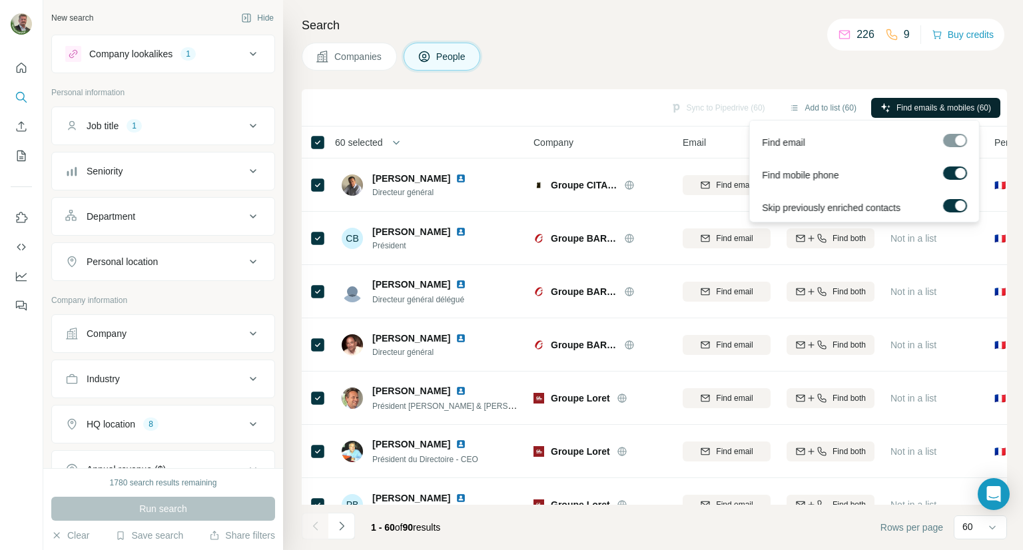
click at [906, 106] on span "Find emails & mobiles (60)" at bounding box center [943, 108] width 95 height 12
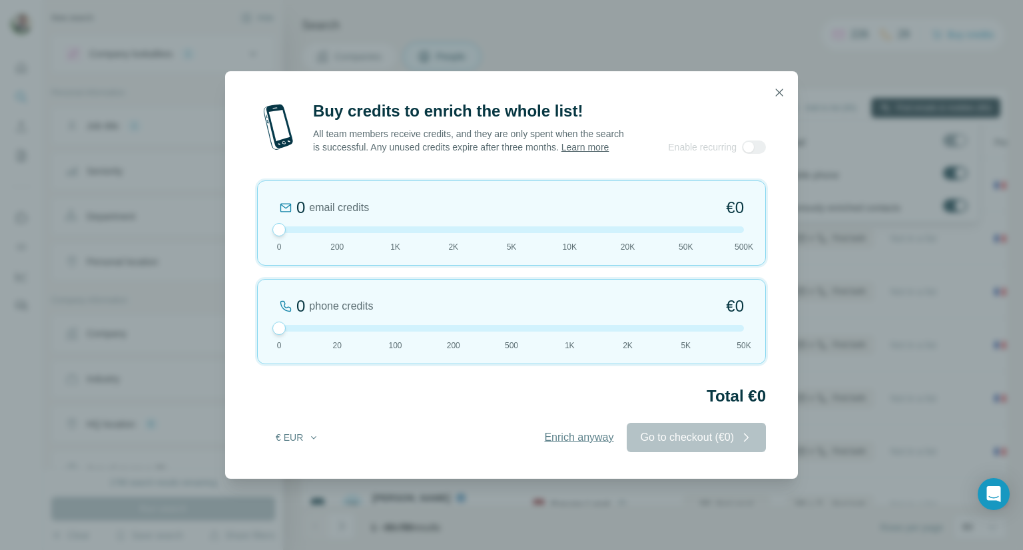
click at [586, 445] on span "Enrich anyway" at bounding box center [578, 437] width 69 height 16
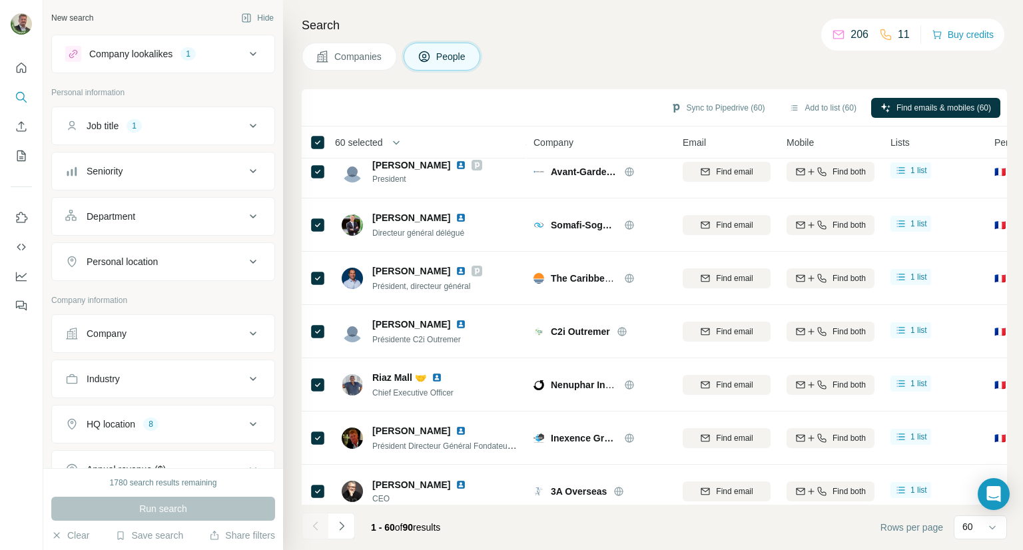
scroll to position [466, 0]
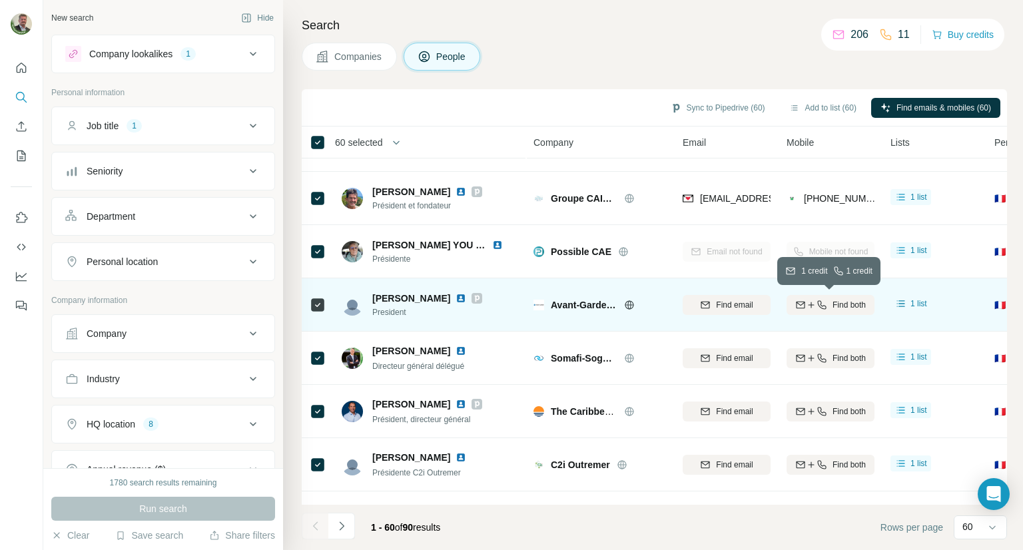
click at [848, 307] on span "Find both" at bounding box center [848, 305] width 33 height 12
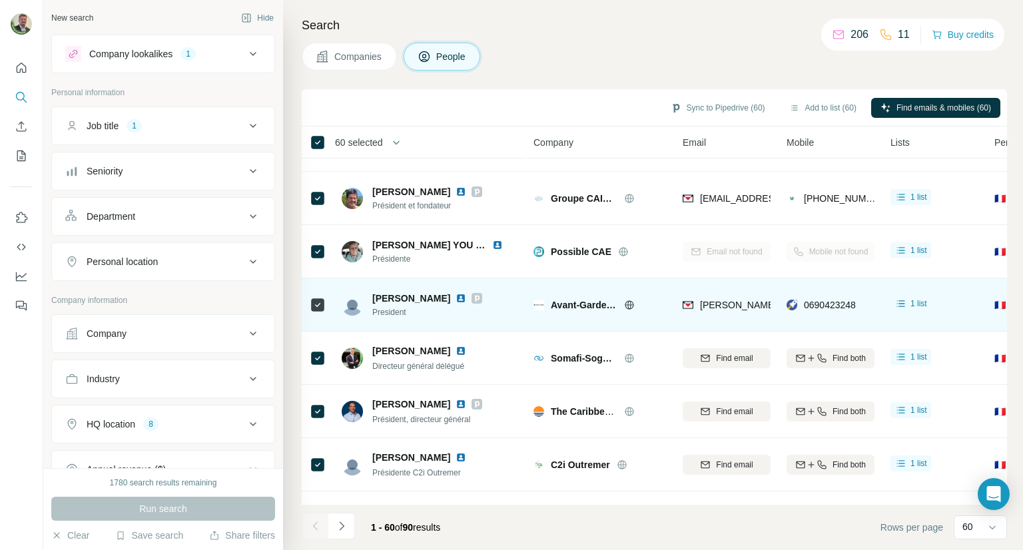
scroll to position [533, 0]
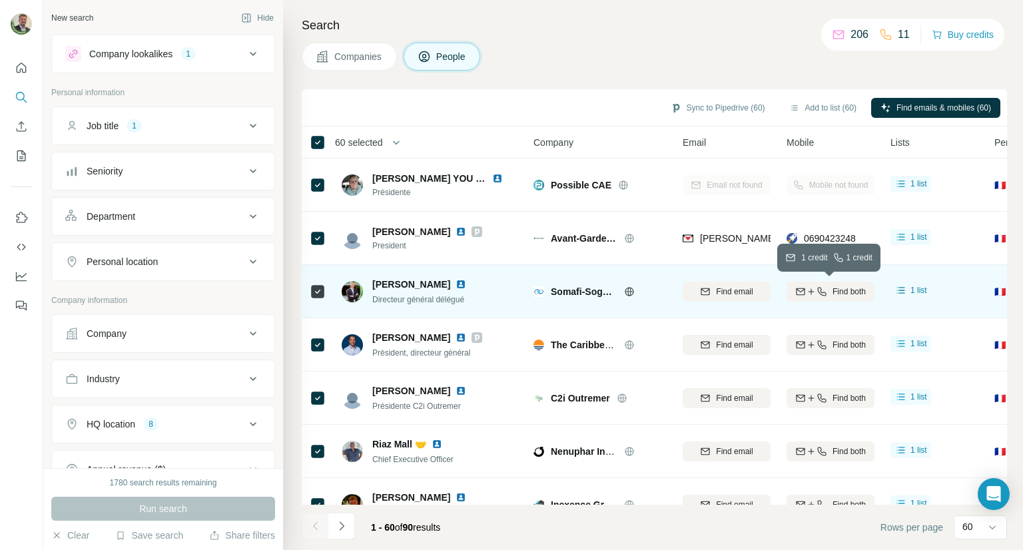
click at [818, 293] on icon "button" at bounding box center [821, 291] width 9 height 9
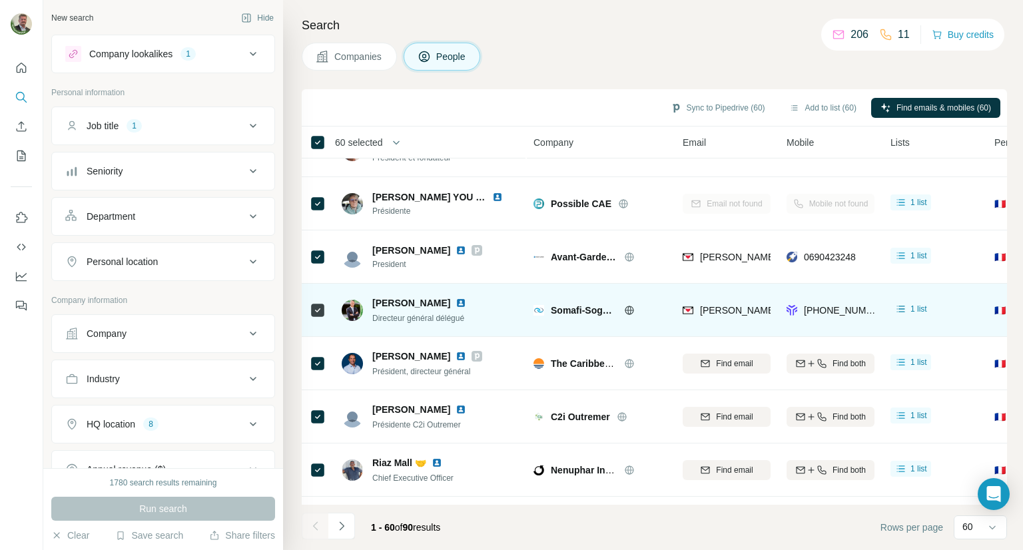
scroll to position [593, 0]
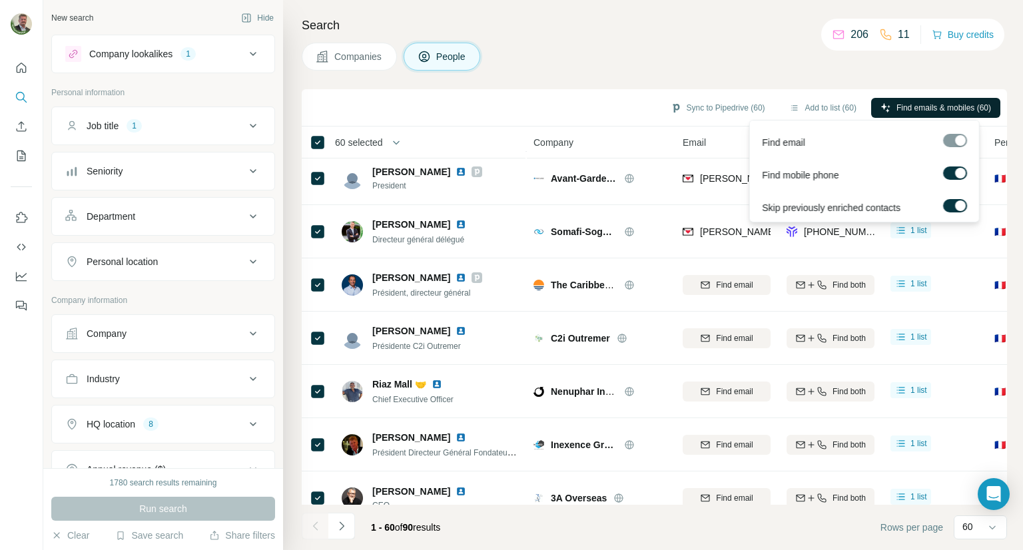
click at [896, 107] on span "Find emails & mobiles (60)" at bounding box center [943, 108] width 95 height 12
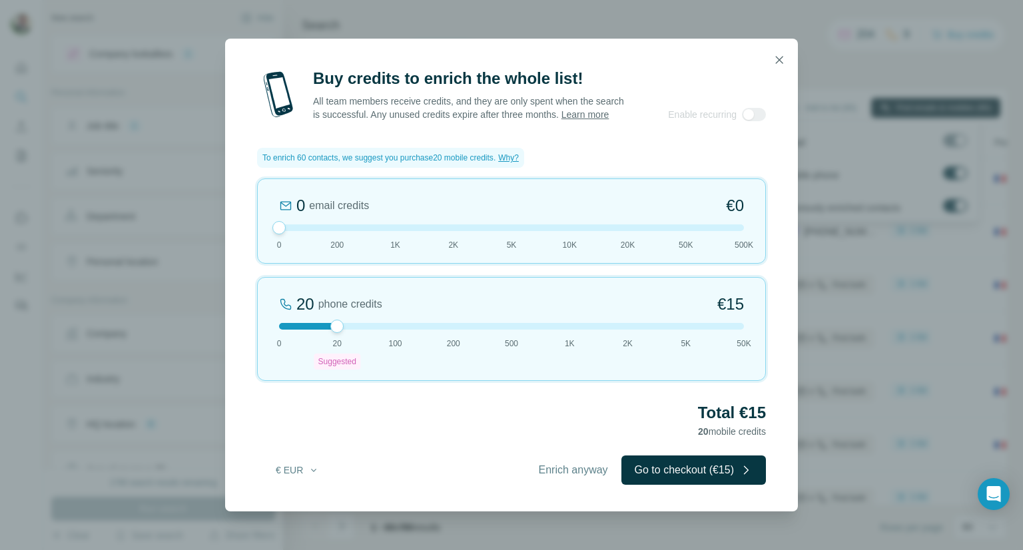
drag, startPoint x: 340, startPoint y: 336, endPoint x: 350, endPoint y: 338, distance: 10.7
click at [350, 338] on div "20 phone credits €15 0 20 Suggested 100 200 500 1K 2K 5K 50K" at bounding box center [511, 329] width 509 height 104
drag, startPoint x: 338, startPoint y: 333, endPoint x: 357, endPoint y: 332, distance: 18.7
click at [355, 330] on div at bounding box center [511, 326] width 465 height 7
click at [362, 330] on div at bounding box center [511, 326] width 465 height 7
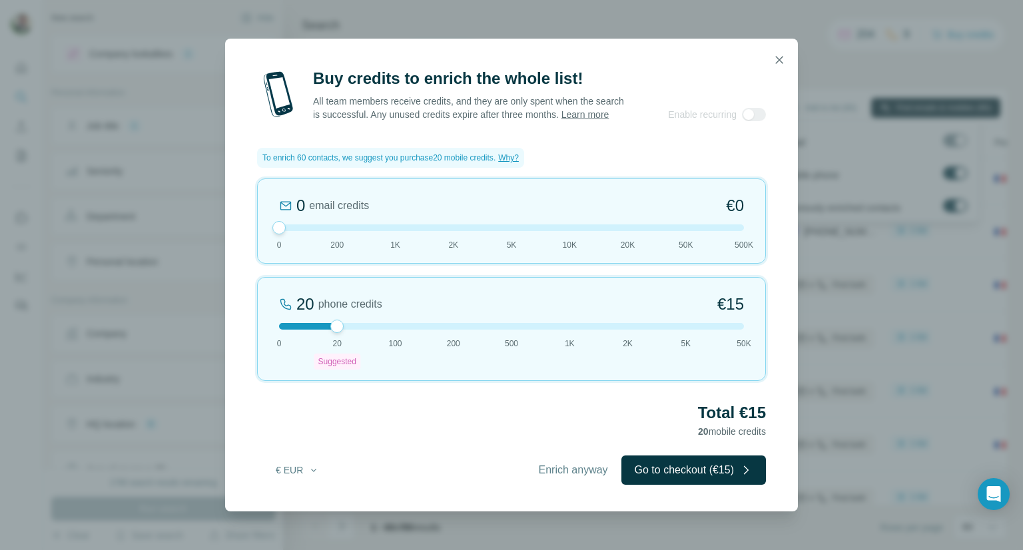
click at [362, 330] on div at bounding box center [511, 326] width 465 height 7
click at [563, 476] on span "Enrich anyway" at bounding box center [573, 470] width 69 height 16
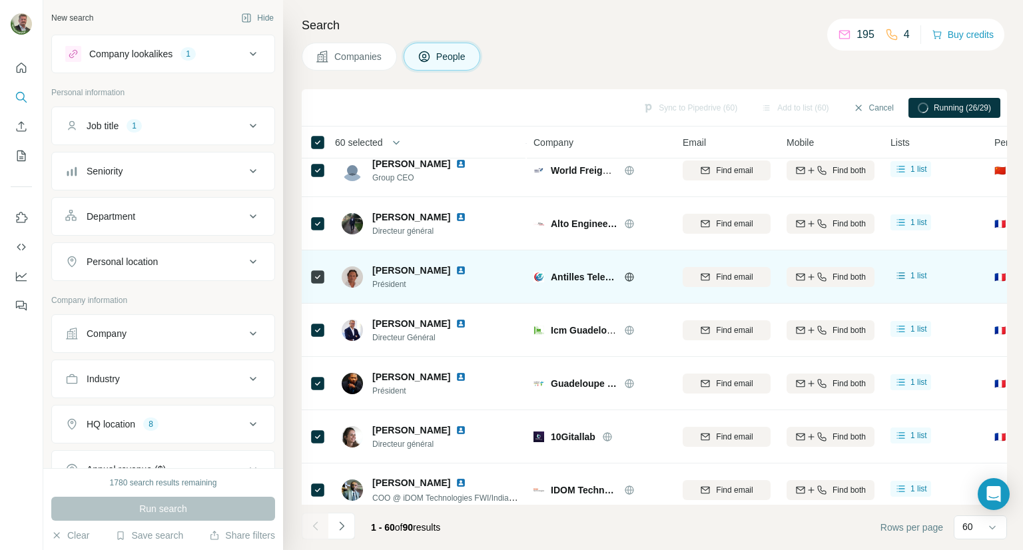
scroll to position [1724, 0]
